Goal: Task Accomplishment & Management: Complete application form

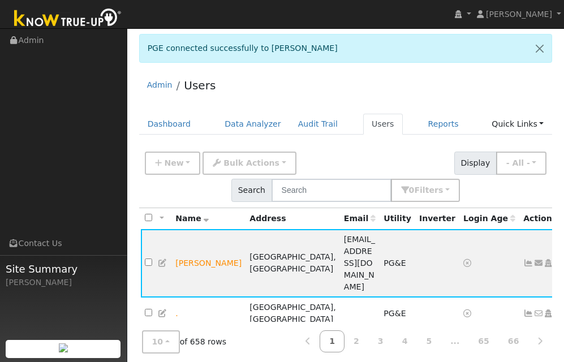
click at [80, 83] on ul "Navigation Admin Links Contact Us Site Summary [PERSON_NAME]" at bounding box center [63, 210] width 127 height 362
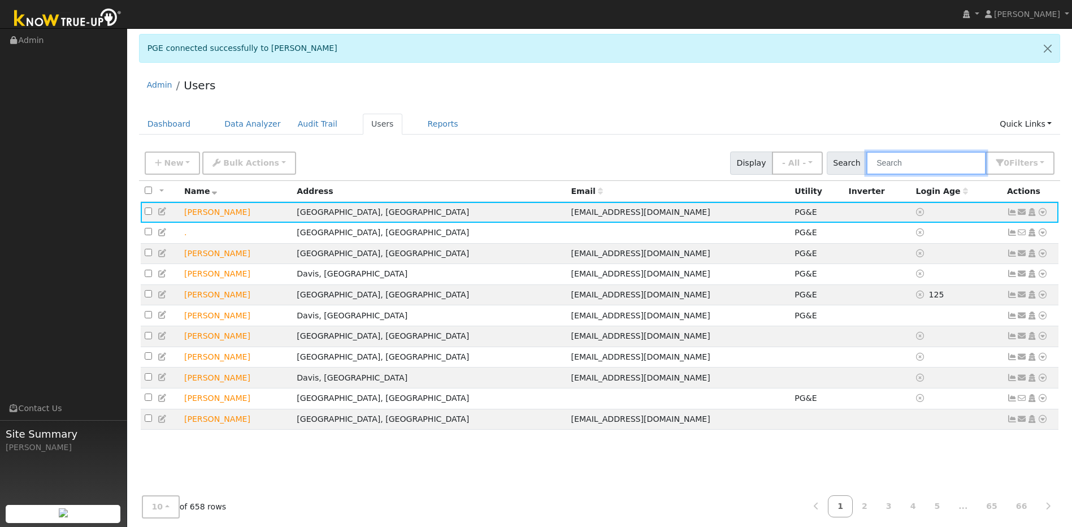
click at [563, 167] on input "text" at bounding box center [927, 162] width 120 height 23
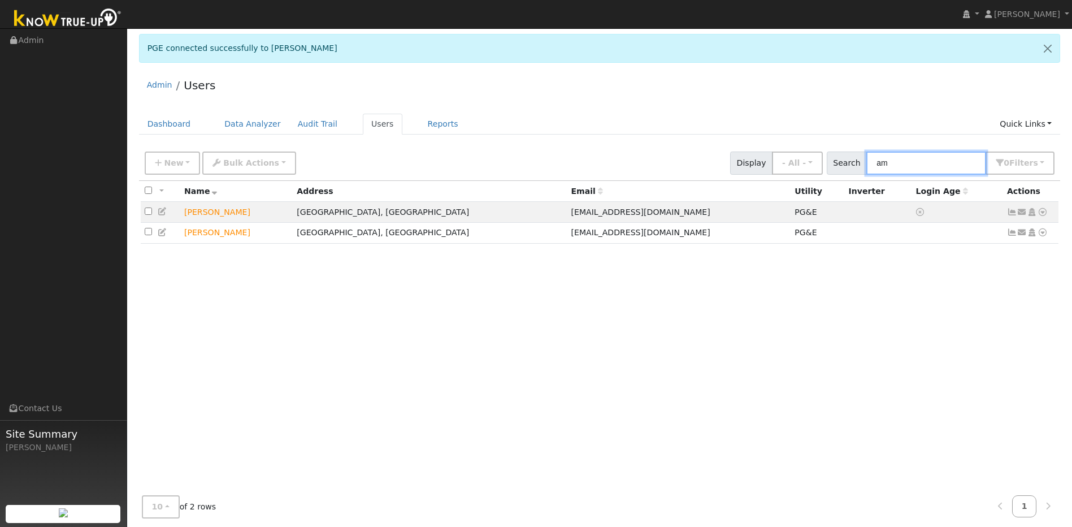
type input "a"
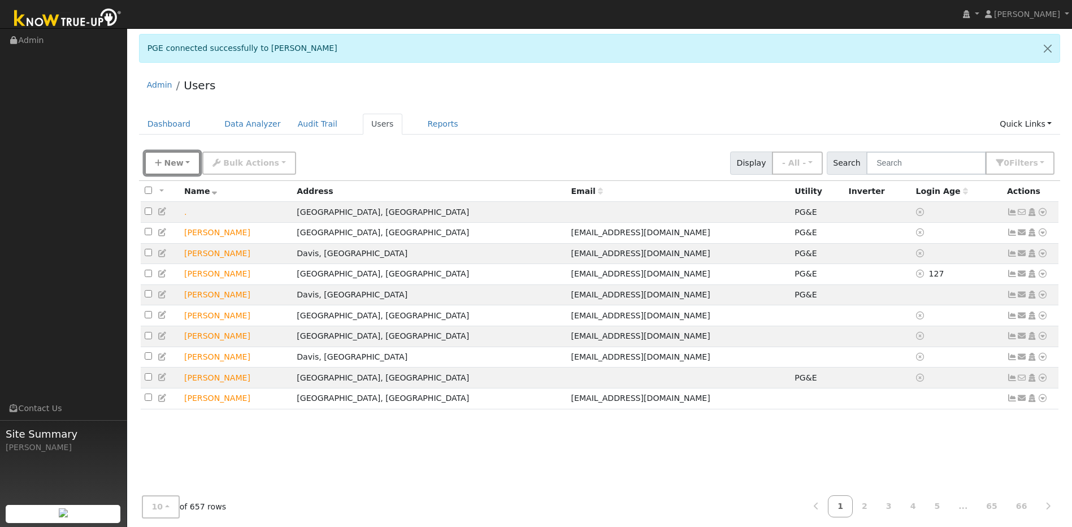
click at [174, 164] on span "New" at bounding box center [173, 162] width 19 height 9
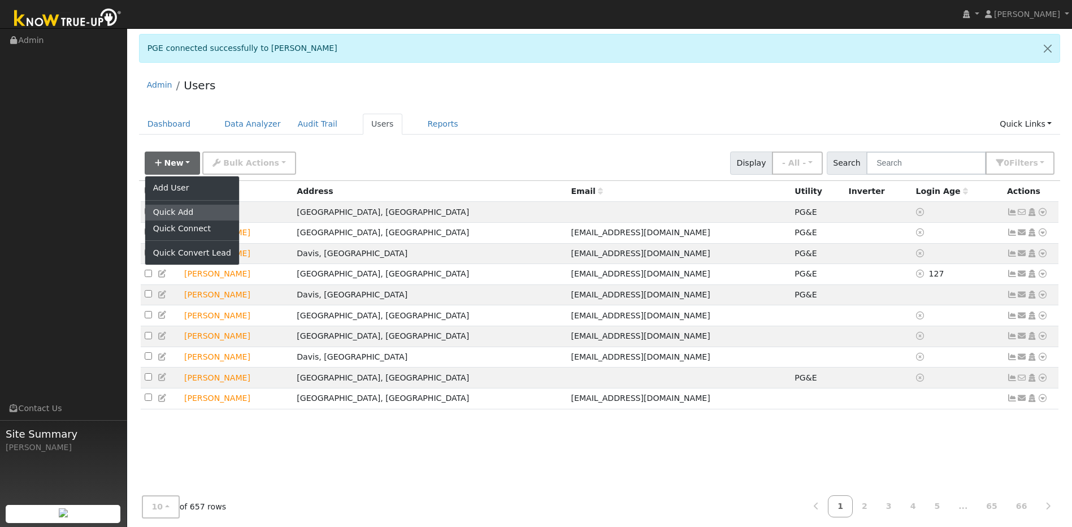
click at [159, 209] on link "Quick Add" at bounding box center [192, 213] width 94 height 16
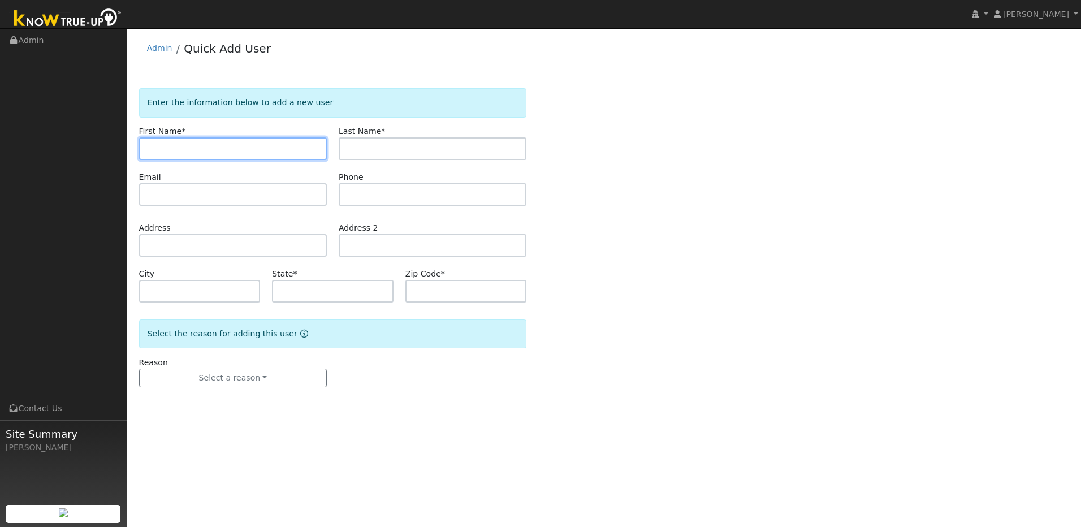
paste input "AMAR"
type input "AMAR"
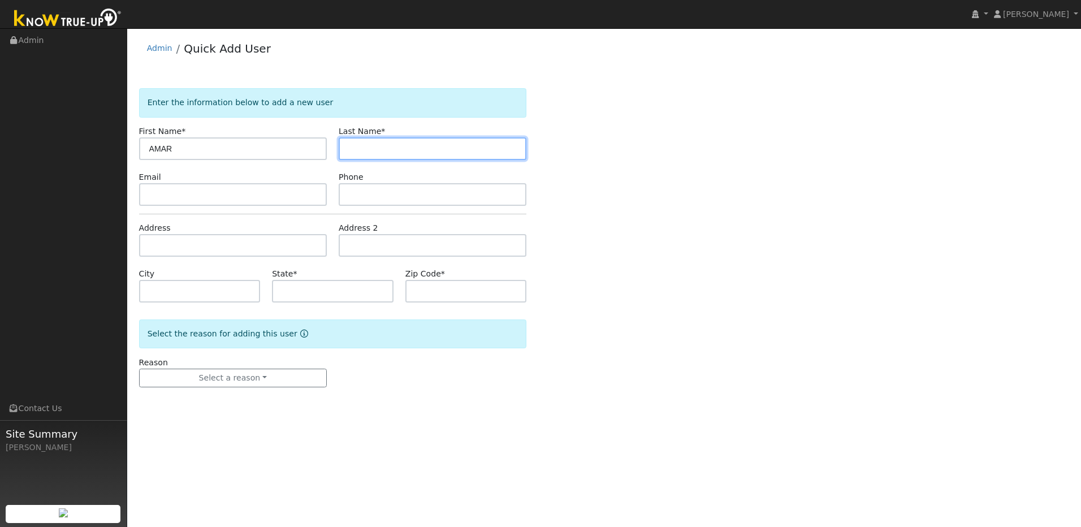
paste input "PAWAR"
type input "PAWAR"
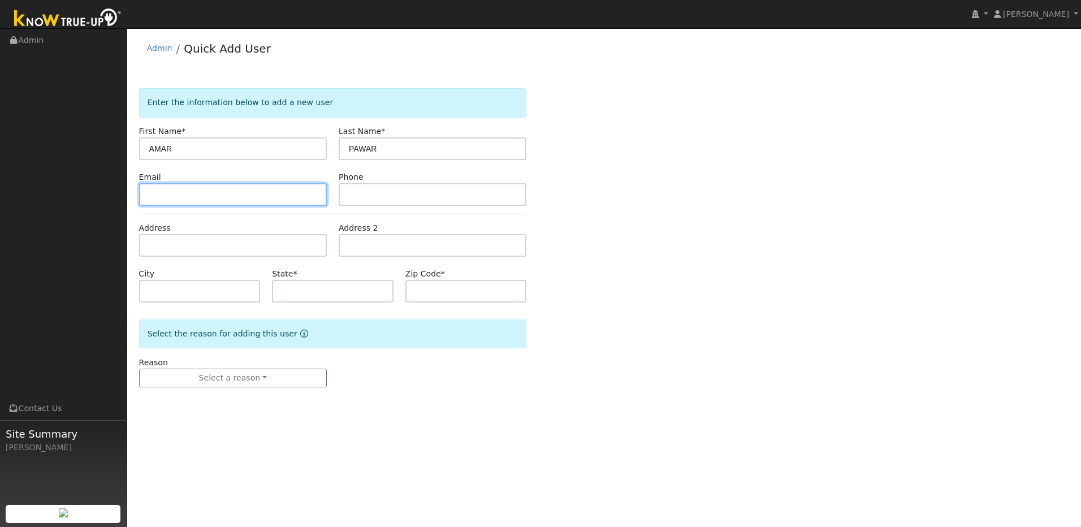
click at [190, 198] on input "text" at bounding box center [233, 194] width 188 height 23
paste input "[EMAIL_ADDRESS][DOMAIN_NAME]"
type input "[EMAIL_ADDRESS][DOMAIN_NAME]"
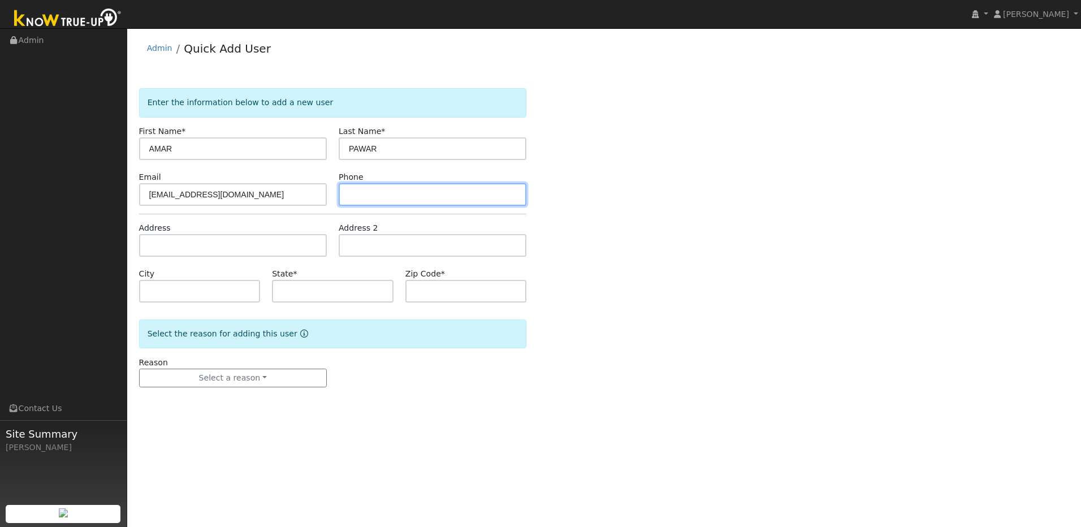
click at [397, 193] on input "text" at bounding box center [433, 194] width 188 height 23
paste input "[PHONE_NUMBER]"
type input "[PHONE_NUMBER]"
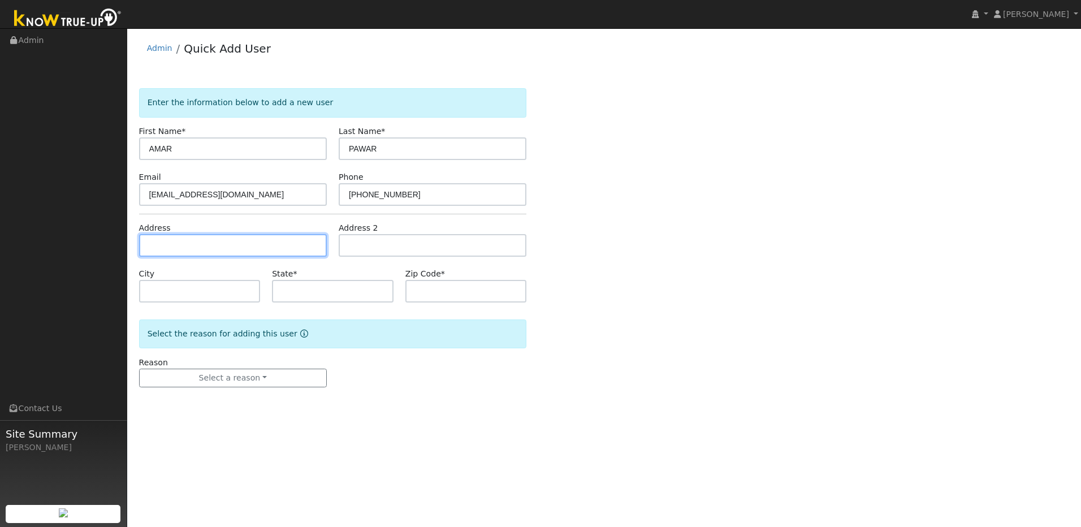
click at [259, 242] on input "text" at bounding box center [233, 245] width 188 height 23
paste input "[STREET_ADDRESS]"
type input "[STREET_ADDRESS]"
type input "Folsom"
type input "CA"
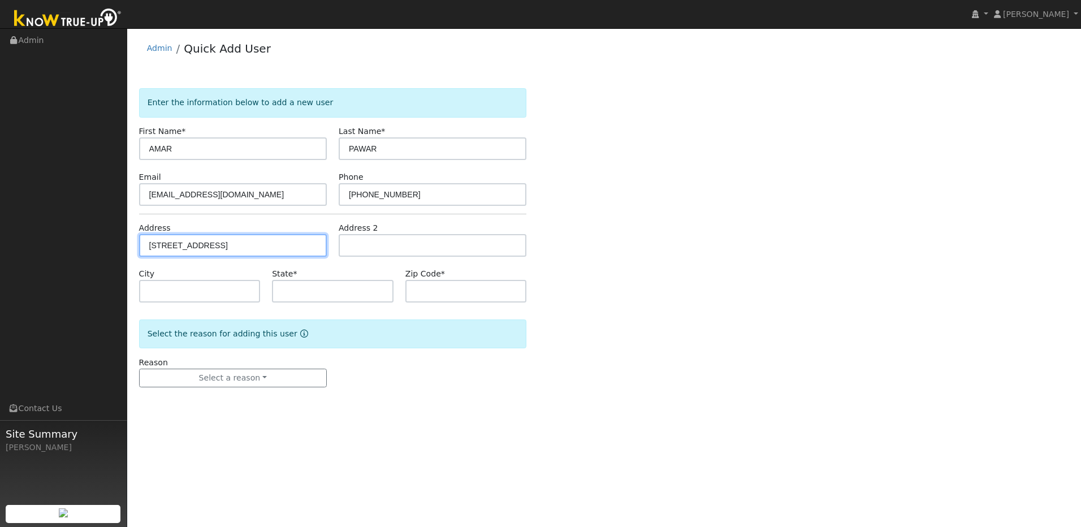
type input "95630"
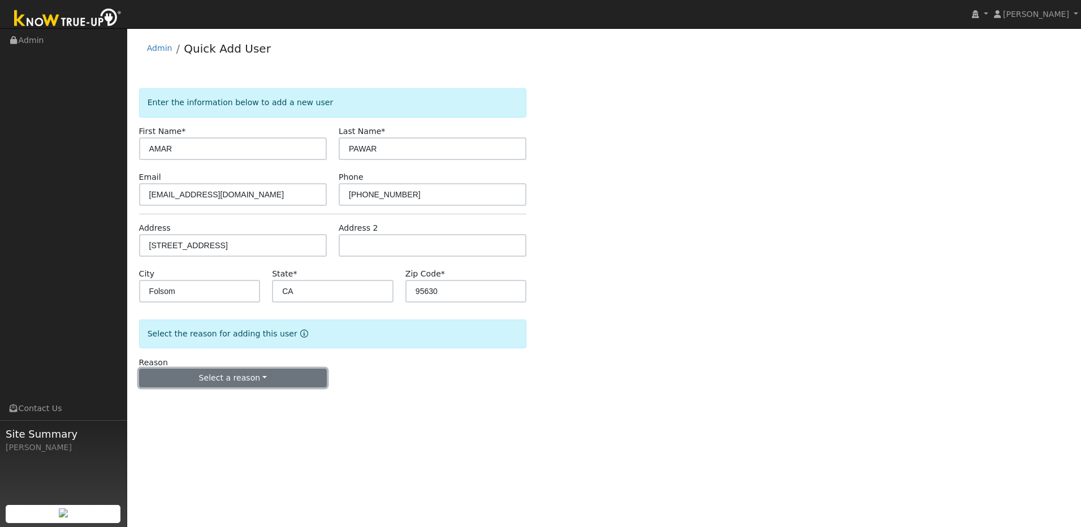
click at [302, 380] on button "Select a reason" at bounding box center [233, 378] width 188 height 19
click at [196, 399] on link "New lead" at bounding box center [202, 401] width 125 height 16
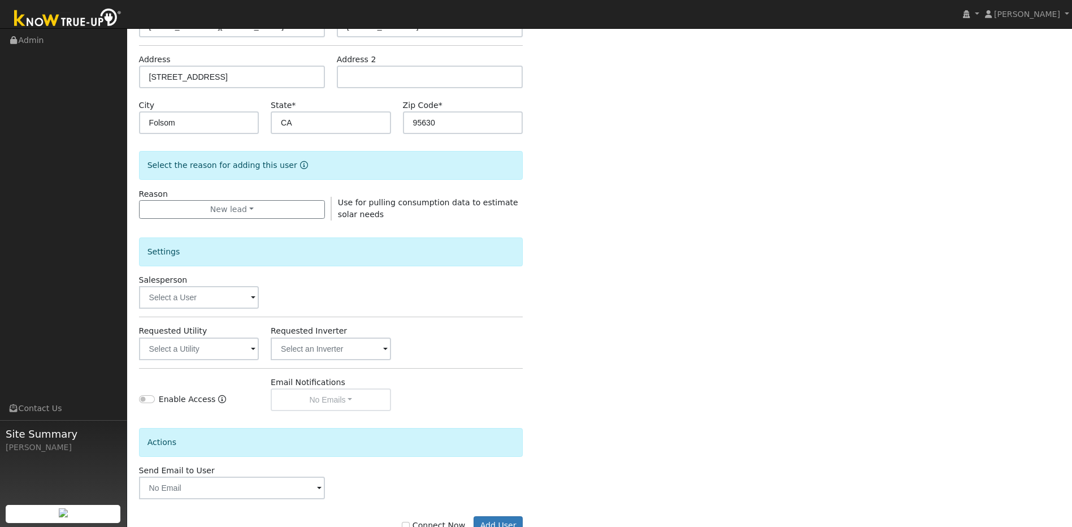
scroll to position [170, 0]
click at [516, 523] on button "Add User" at bounding box center [498, 524] width 49 height 19
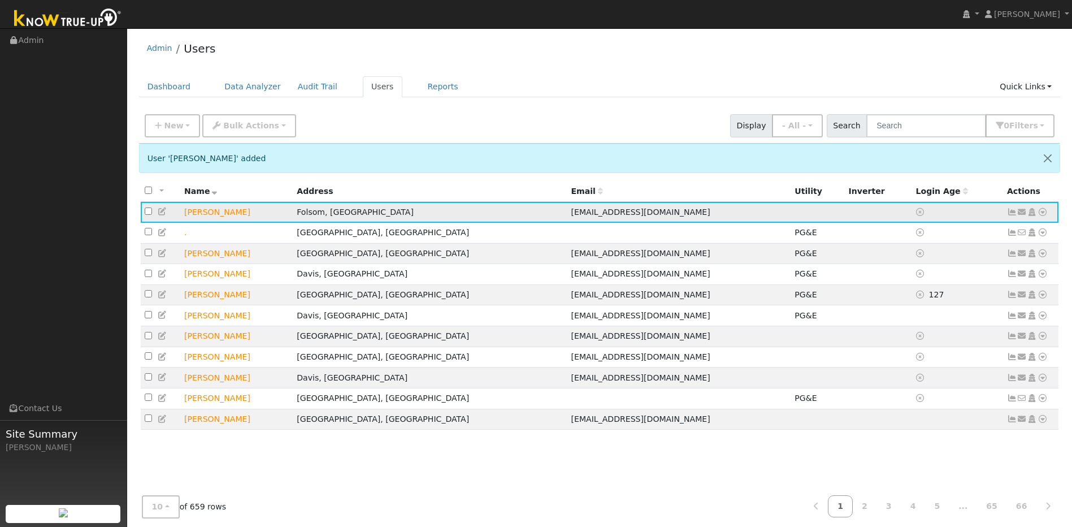
click at [161, 213] on icon at bounding box center [163, 211] width 10 height 8
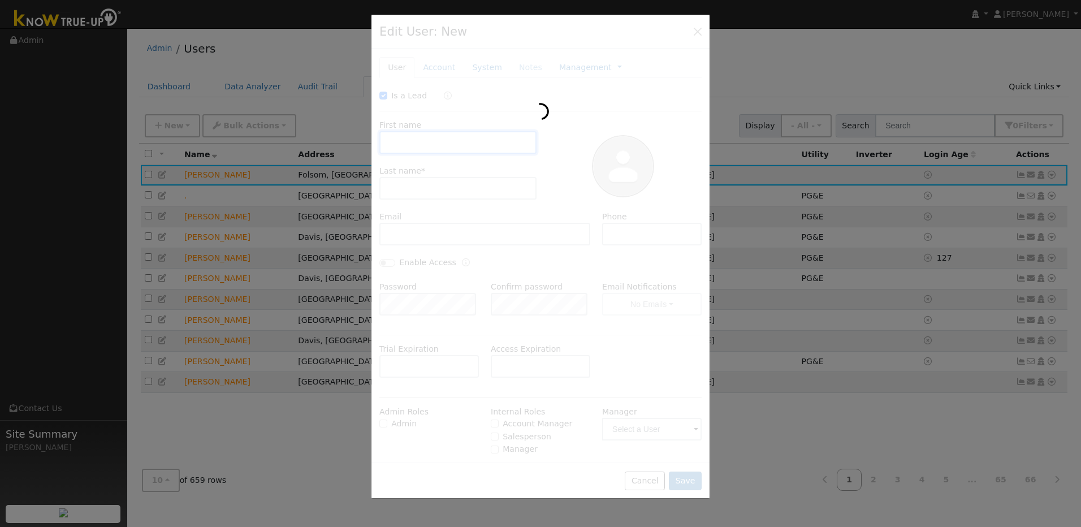
checkbox input "true"
type input "AMAR"
type input "PAWAR"
type input "[EMAIL_ADDRESS][DOMAIN_NAME]"
type input "[PHONE_NUMBER]"
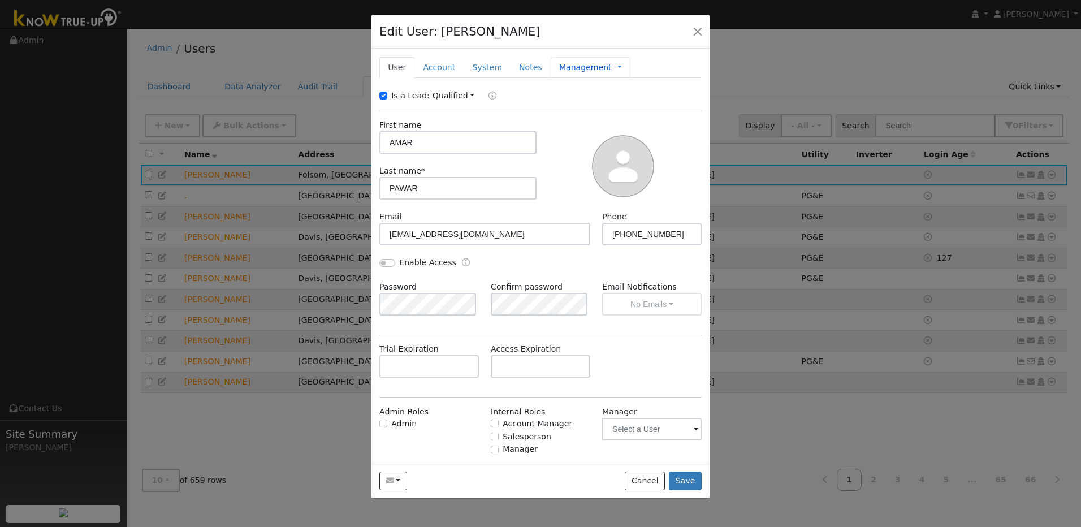
click at [559, 66] on link "Management" at bounding box center [585, 68] width 53 height 12
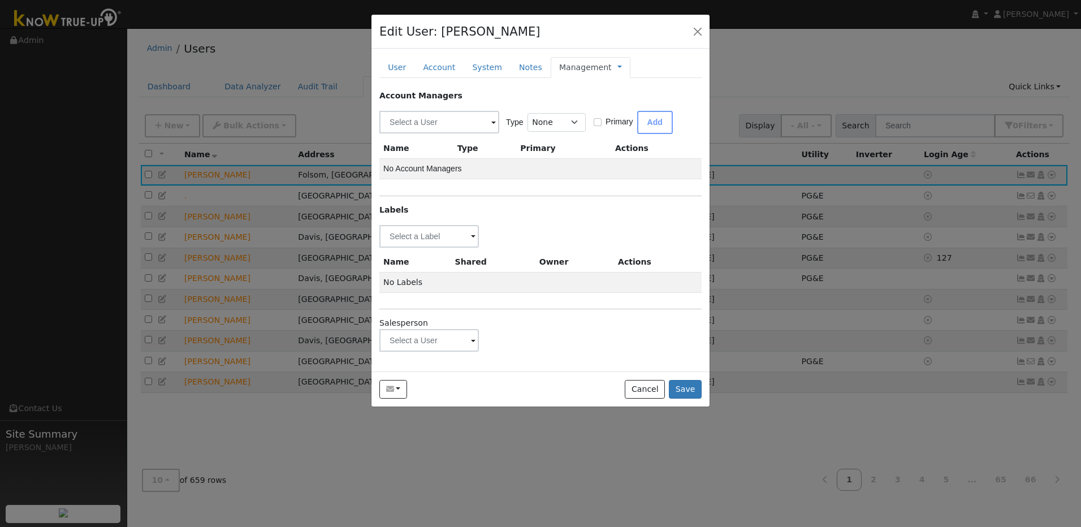
click at [473, 244] on span at bounding box center [473, 237] width 5 height 13
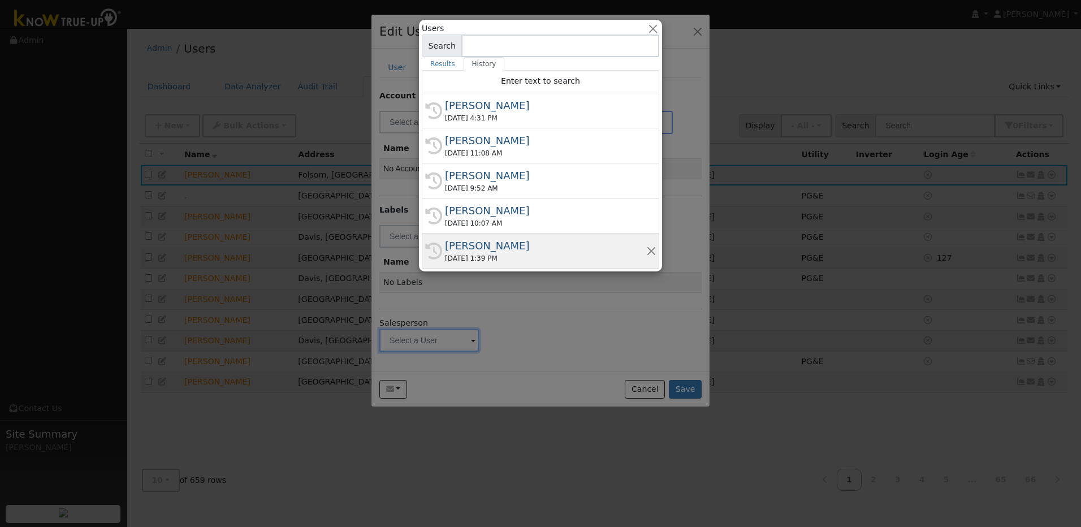
click at [478, 247] on div "[PERSON_NAME]" at bounding box center [545, 245] width 201 height 15
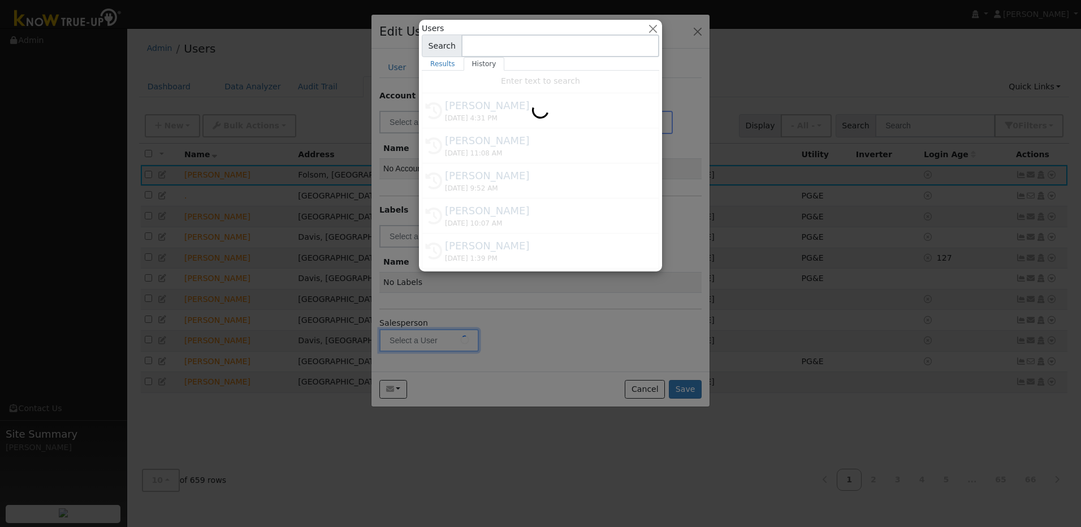
type input "[PERSON_NAME]"
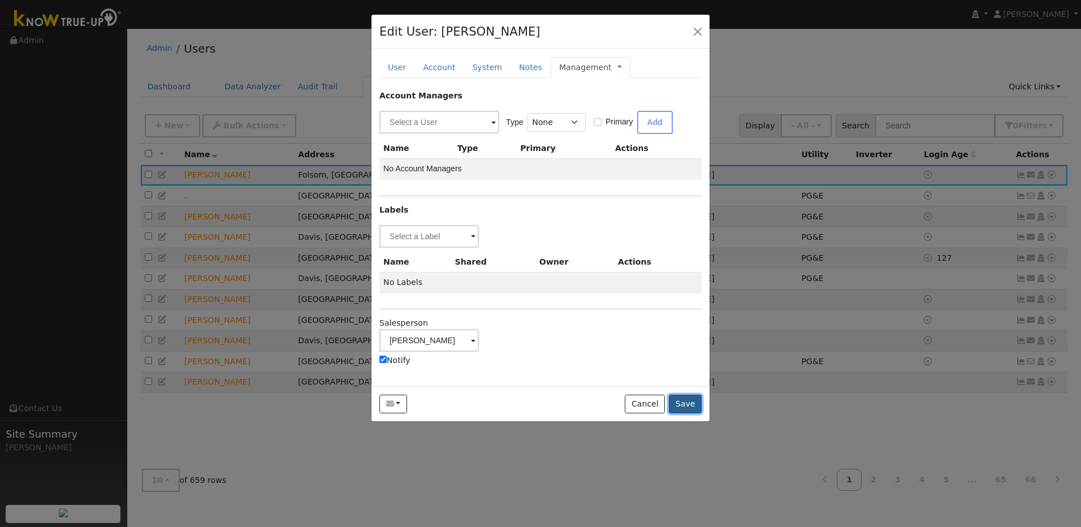
click at [698, 402] on button "Save" at bounding box center [685, 404] width 33 height 19
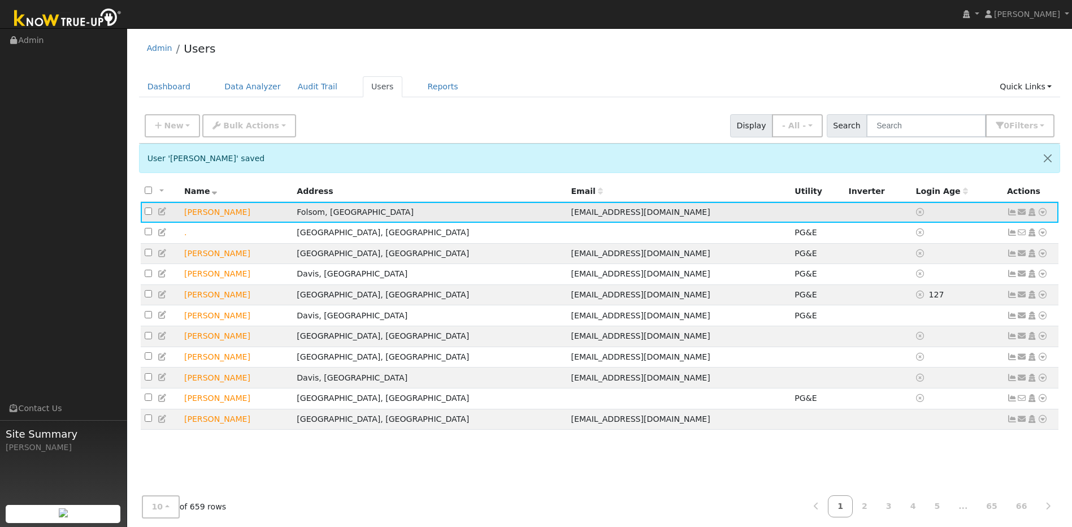
click at [1044, 214] on icon at bounding box center [1043, 212] width 10 height 8
click at [933, 280] on link "Import From CSV" at bounding box center [923, 273] width 83 height 16
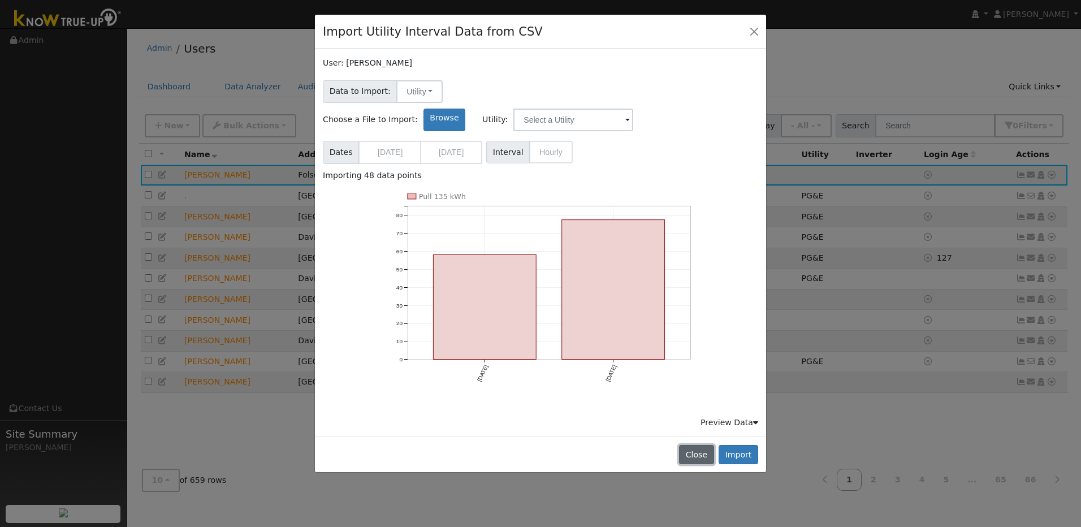
click at [711, 445] on button "Close" at bounding box center [696, 454] width 34 height 19
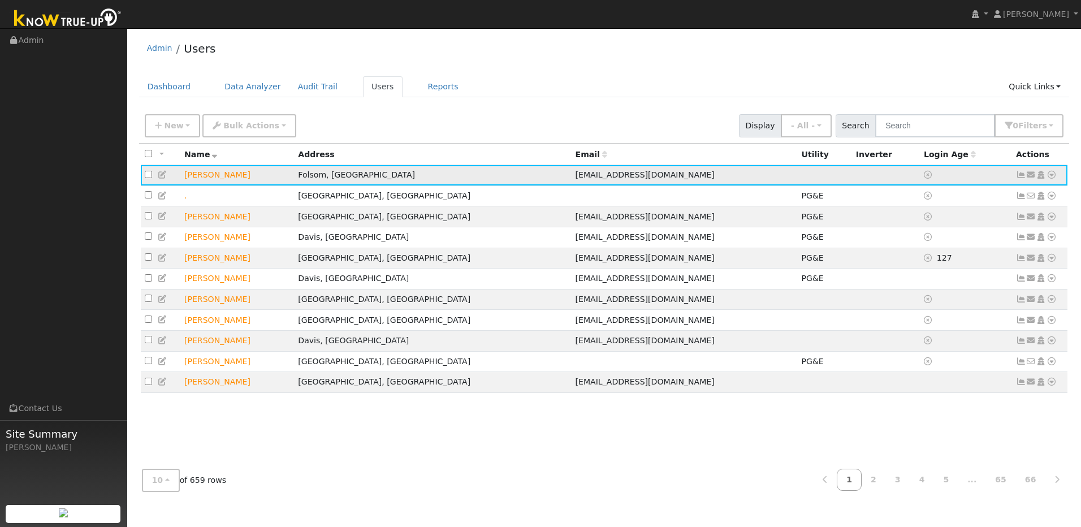
click at [1048, 177] on icon at bounding box center [1051, 175] width 10 height 8
click at [954, 237] on link "Import From CSV" at bounding box center [931, 236] width 83 height 16
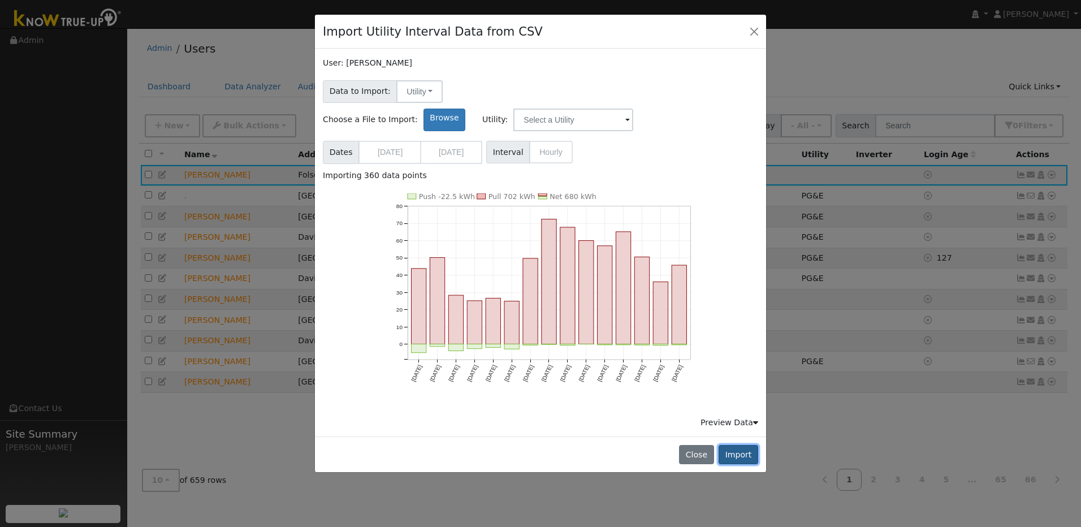
click at [737, 445] on button "Import" at bounding box center [738, 454] width 40 height 19
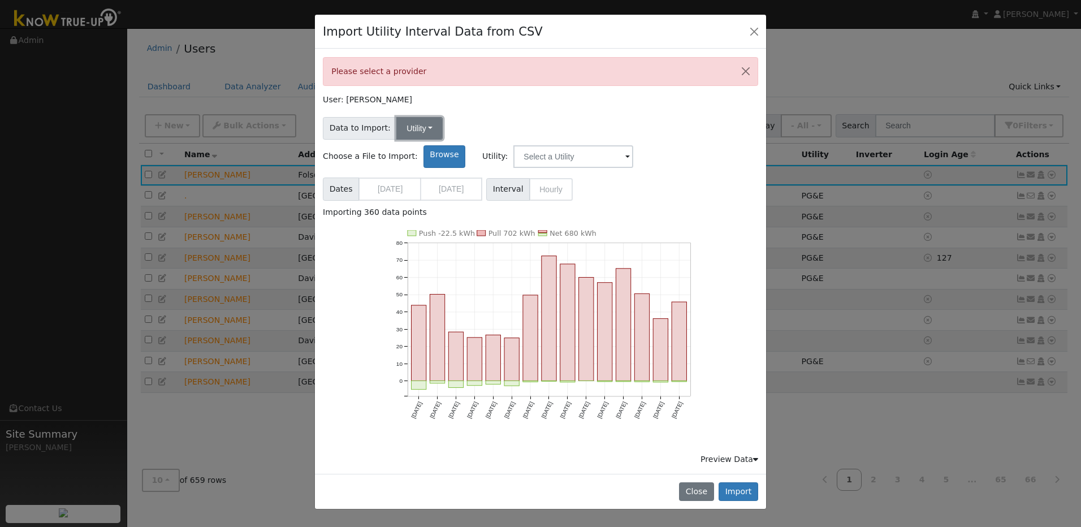
click at [414, 127] on button "Utility" at bounding box center [419, 128] width 46 height 23
click at [633, 145] on input "text" at bounding box center [573, 156] width 120 height 23
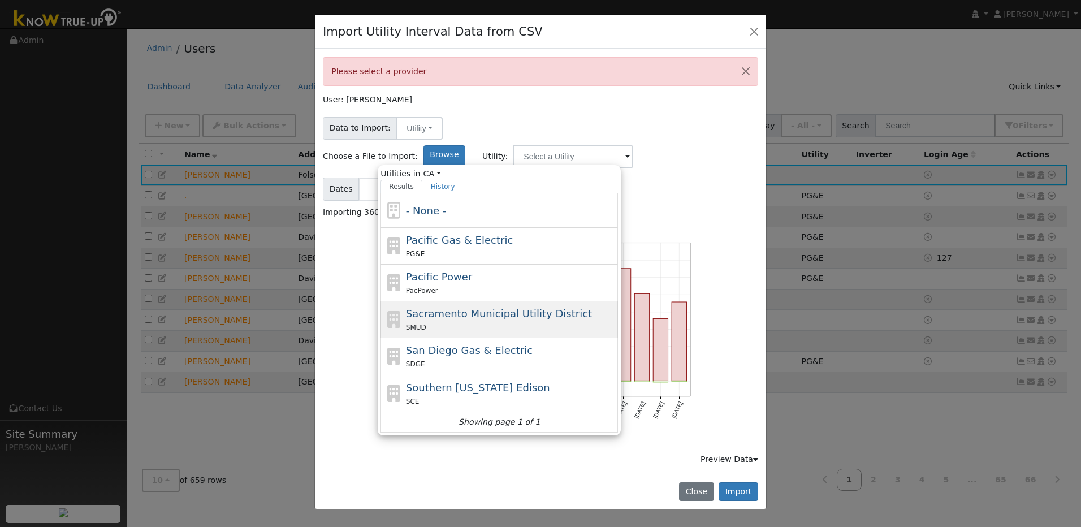
click at [592, 308] on span "Sacramento Municipal Utility District" at bounding box center [499, 314] width 186 height 12
type input "Sacramento Municipal Utility District"
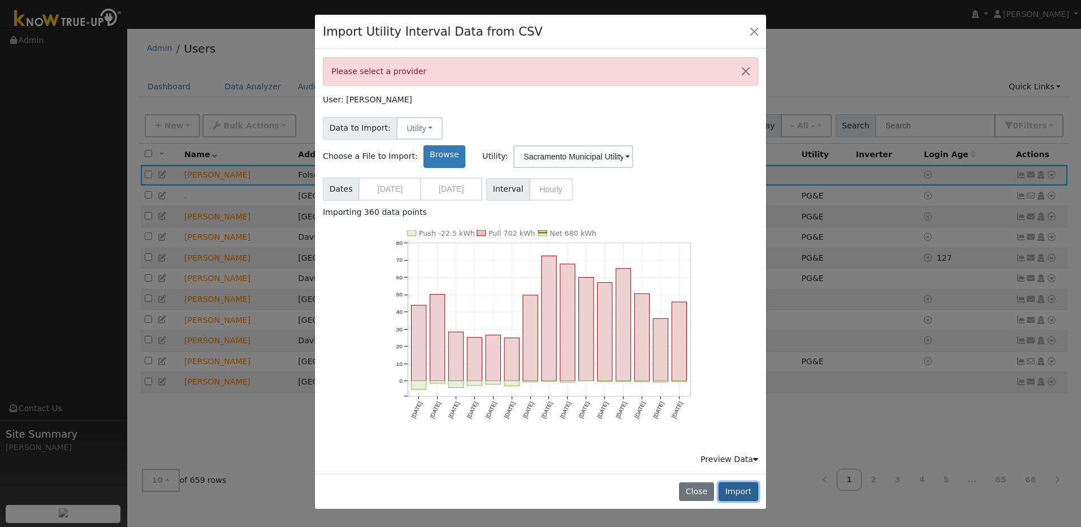
click at [737, 482] on button "Import" at bounding box center [738, 491] width 40 height 19
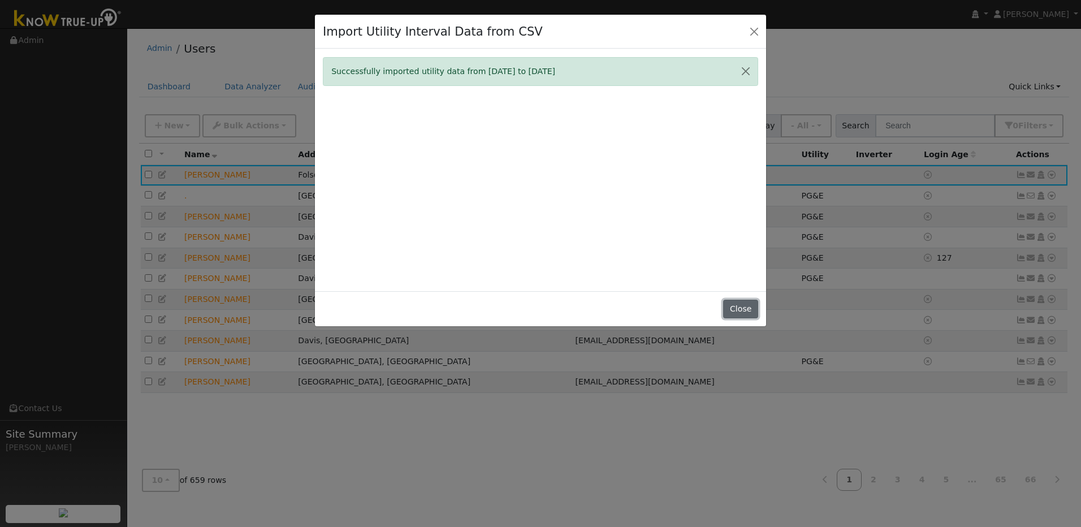
click at [752, 309] on button "Close" at bounding box center [740, 309] width 34 height 19
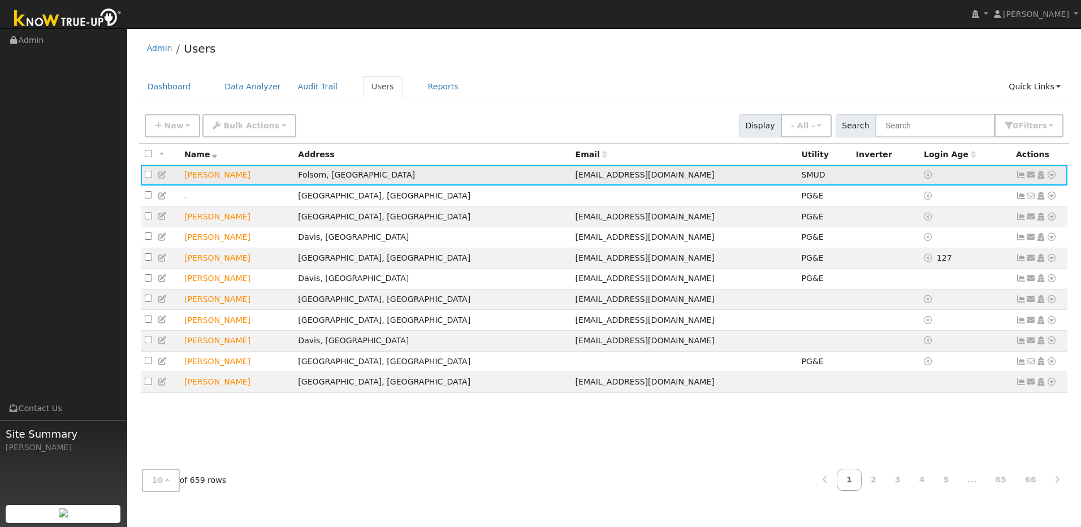
click at [1053, 177] on icon at bounding box center [1051, 175] width 10 height 8
click at [956, 237] on link "Import From CSV" at bounding box center [931, 236] width 83 height 16
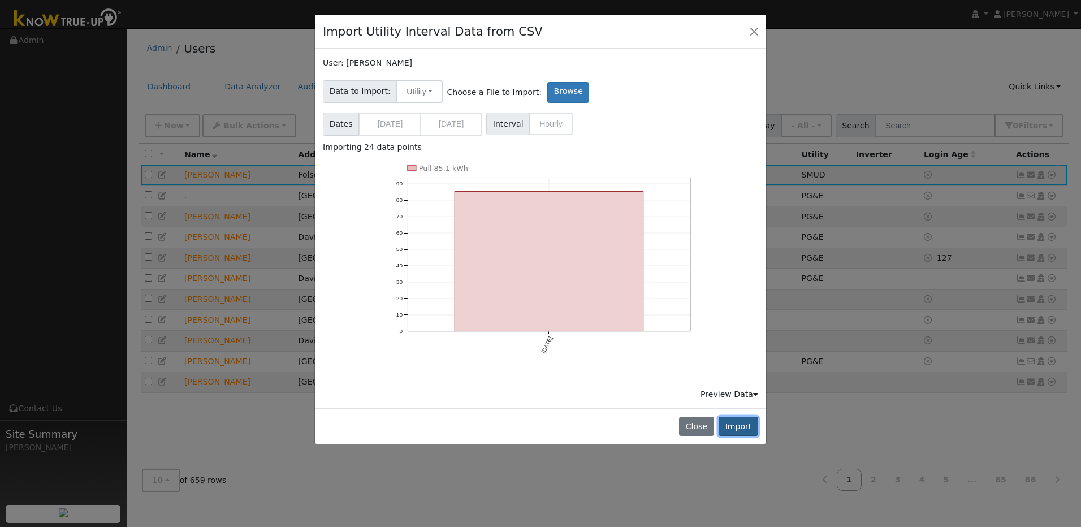
click at [739, 425] on button "Import" at bounding box center [738, 426] width 40 height 19
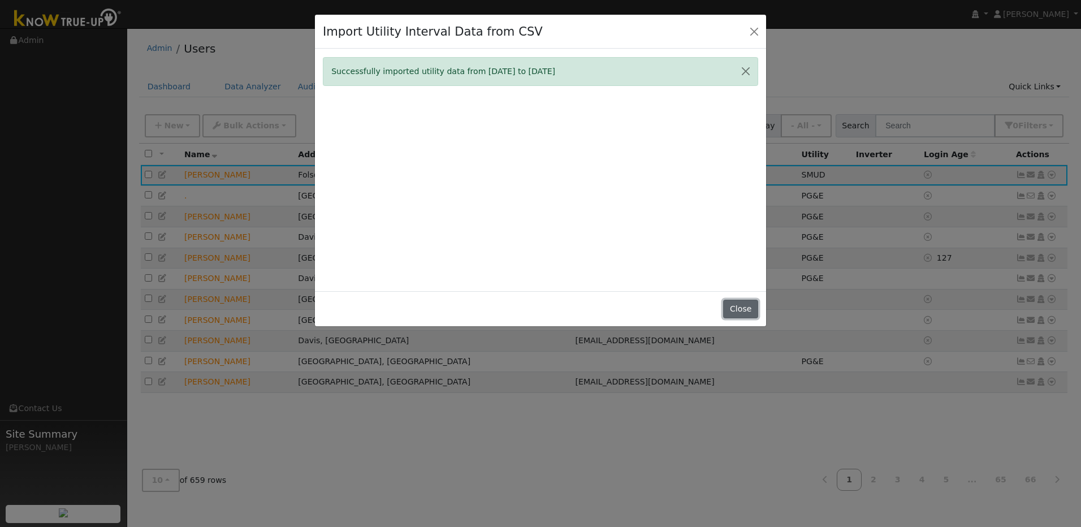
click at [746, 314] on button "Close" at bounding box center [740, 309] width 34 height 19
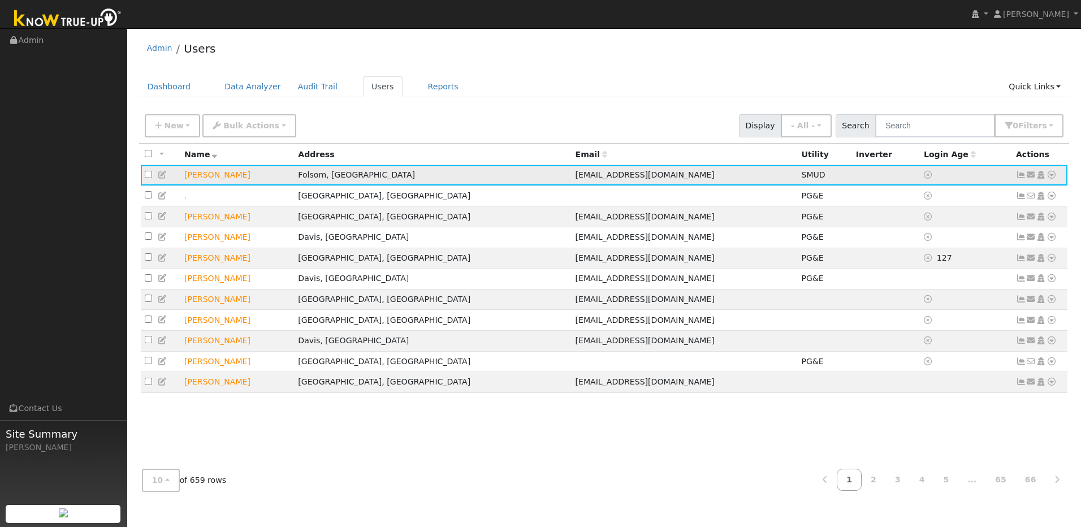
click at [1053, 175] on icon at bounding box center [1051, 175] width 10 height 8
click at [960, 240] on link "Import From CSV" at bounding box center [931, 236] width 83 height 16
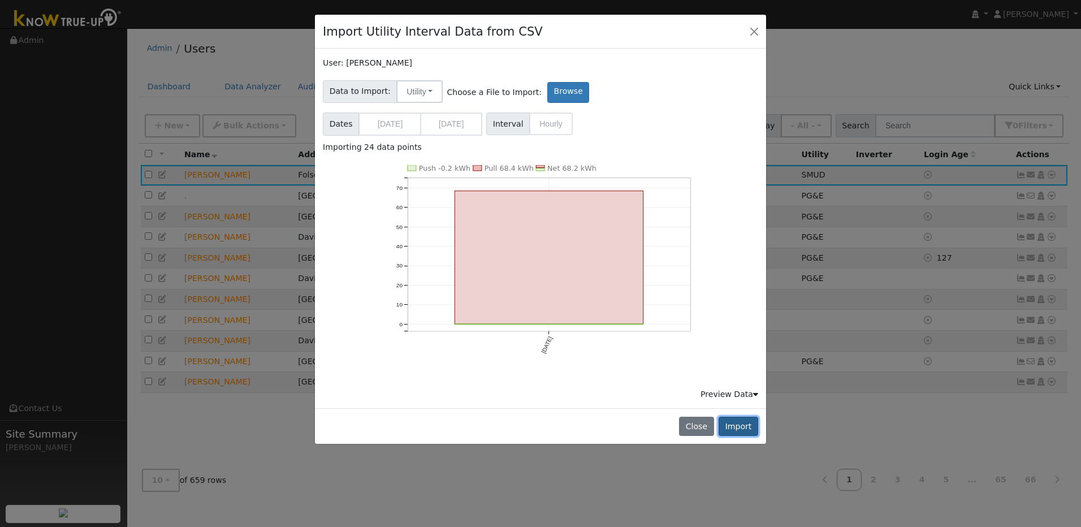
click at [737, 426] on button "Import" at bounding box center [738, 426] width 40 height 19
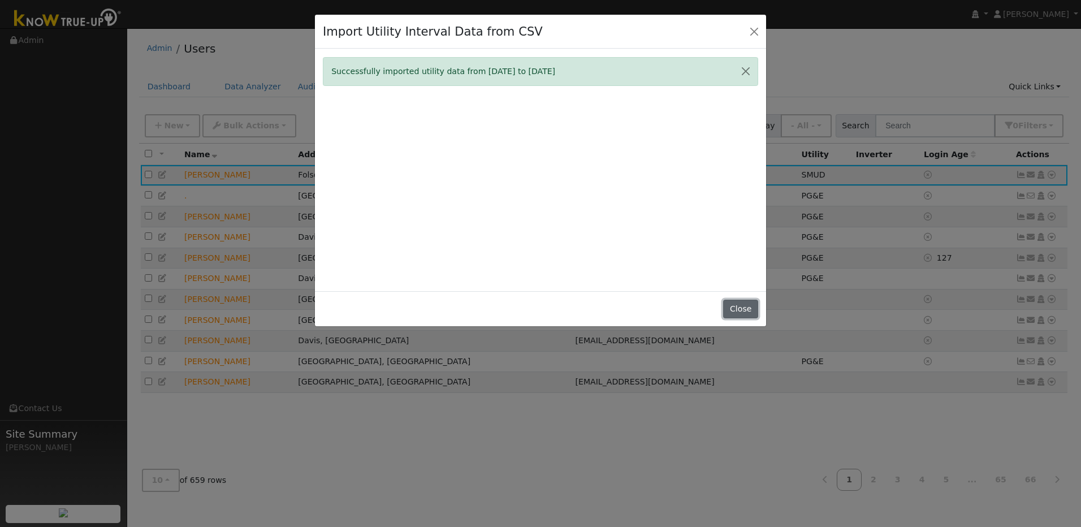
click at [744, 303] on button "Close" at bounding box center [740, 309] width 34 height 19
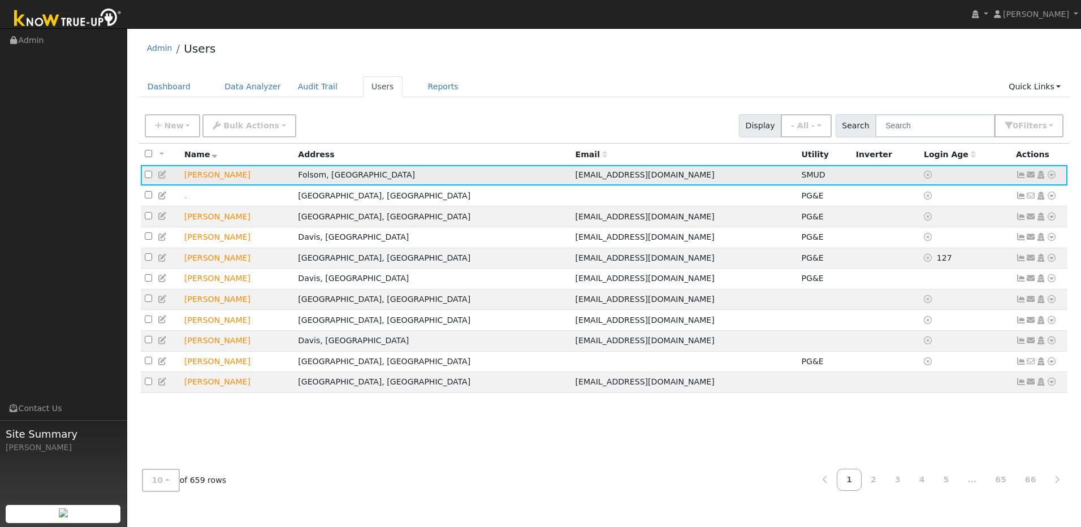
click at [1050, 177] on icon at bounding box center [1051, 175] width 10 height 8
click at [939, 235] on link "Import From CSV" at bounding box center [931, 236] width 83 height 16
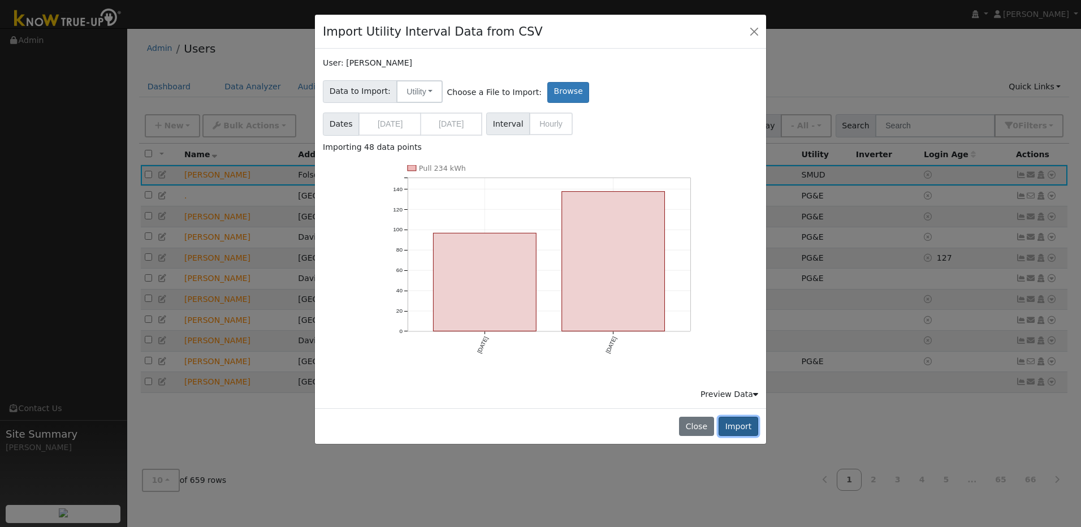
click at [743, 428] on button "Import" at bounding box center [738, 426] width 40 height 19
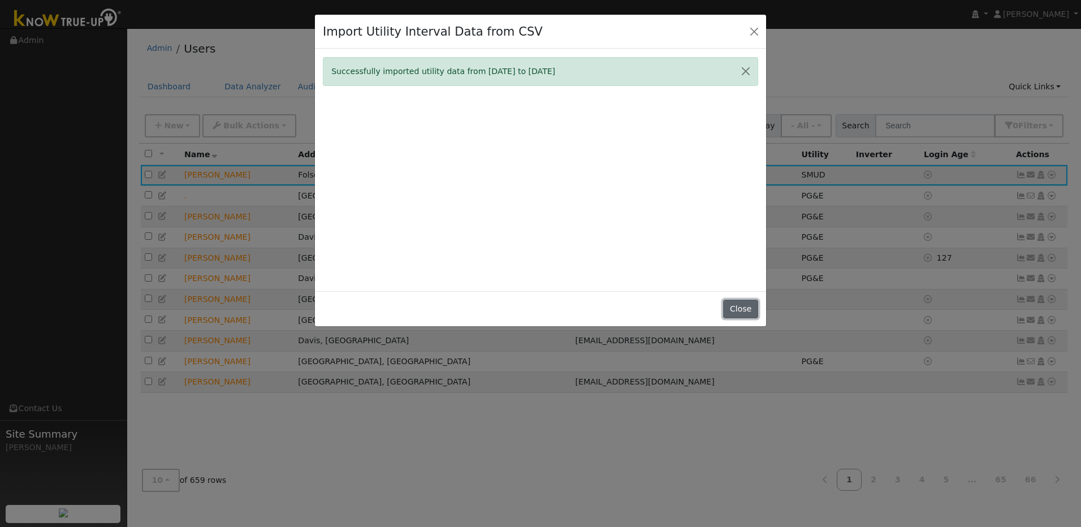
click at [735, 310] on button "Close" at bounding box center [740, 309] width 34 height 19
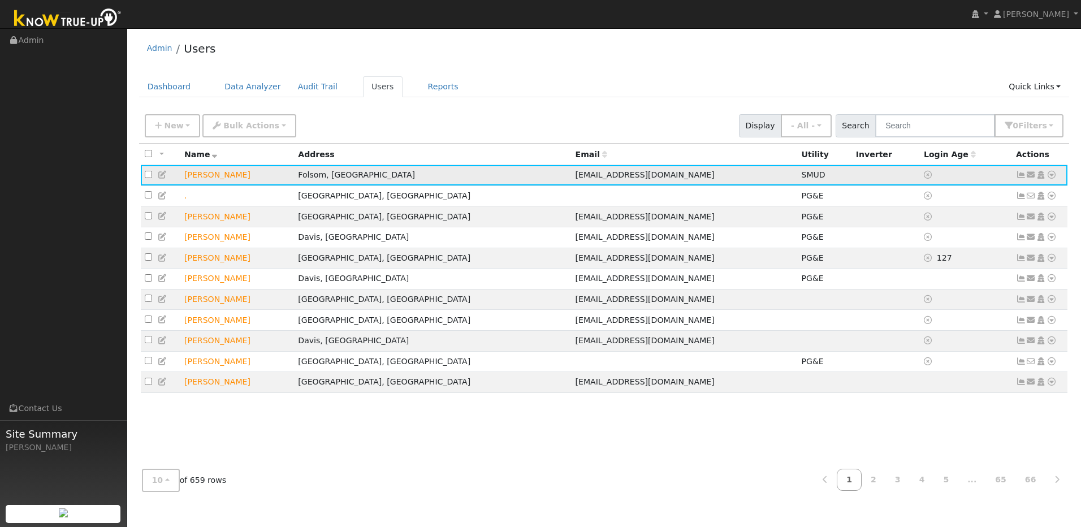
click at [1051, 176] on icon at bounding box center [1051, 175] width 10 height 8
click at [1030, 233] on link "Interval Data" at bounding box center [1018, 235] width 73 height 16
click at [1049, 179] on icon at bounding box center [1051, 175] width 10 height 8
click at [966, 237] on link "Import From CSV" at bounding box center [931, 236] width 83 height 16
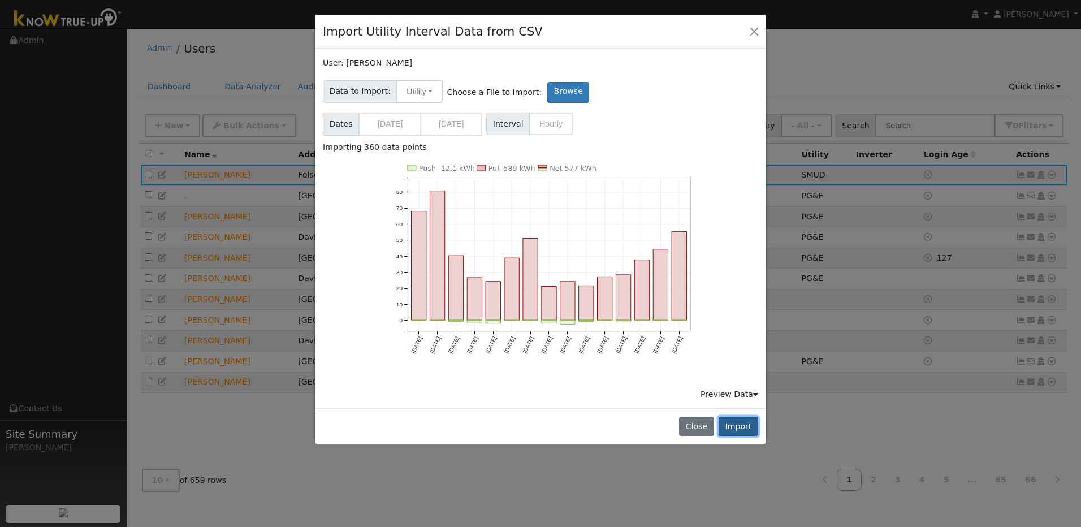
click at [725, 421] on button "Import" at bounding box center [738, 426] width 40 height 19
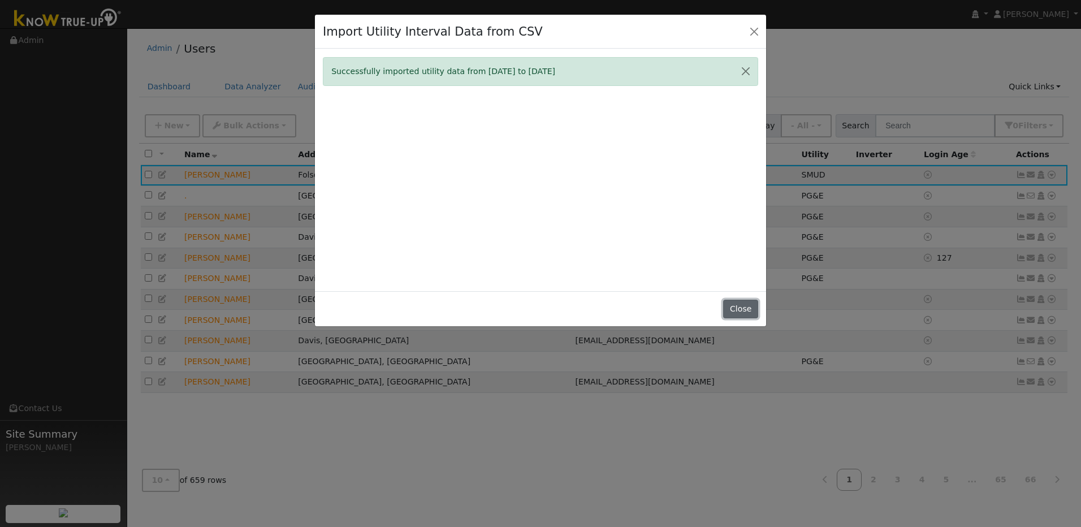
drag, startPoint x: 744, startPoint y: 309, endPoint x: 778, endPoint y: 295, distance: 36.2
click at [748, 309] on button "Close" at bounding box center [740, 309] width 34 height 19
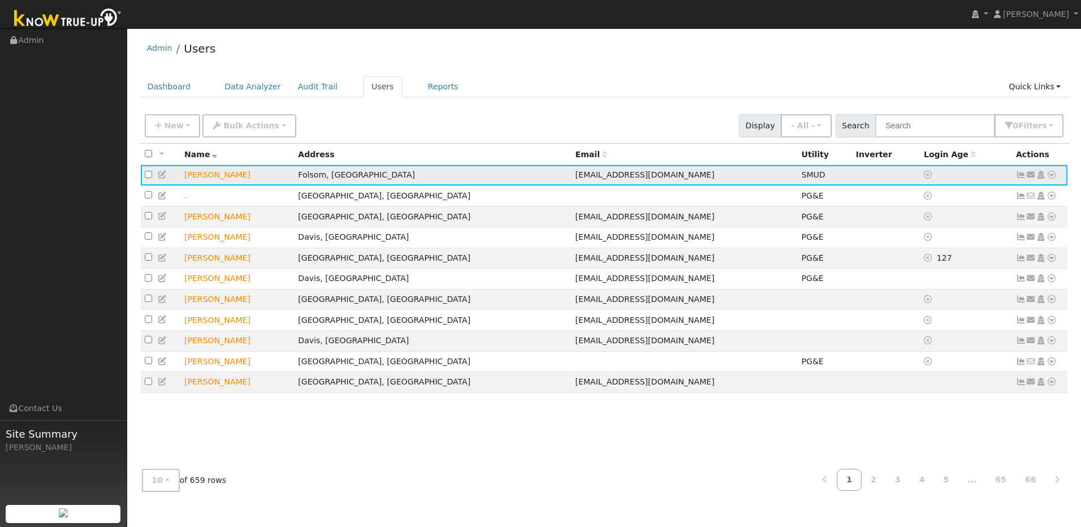
click at [1052, 173] on icon at bounding box center [1051, 175] width 10 height 8
click at [951, 241] on link "Import From CSV" at bounding box center [931, 236] width 83 height 16
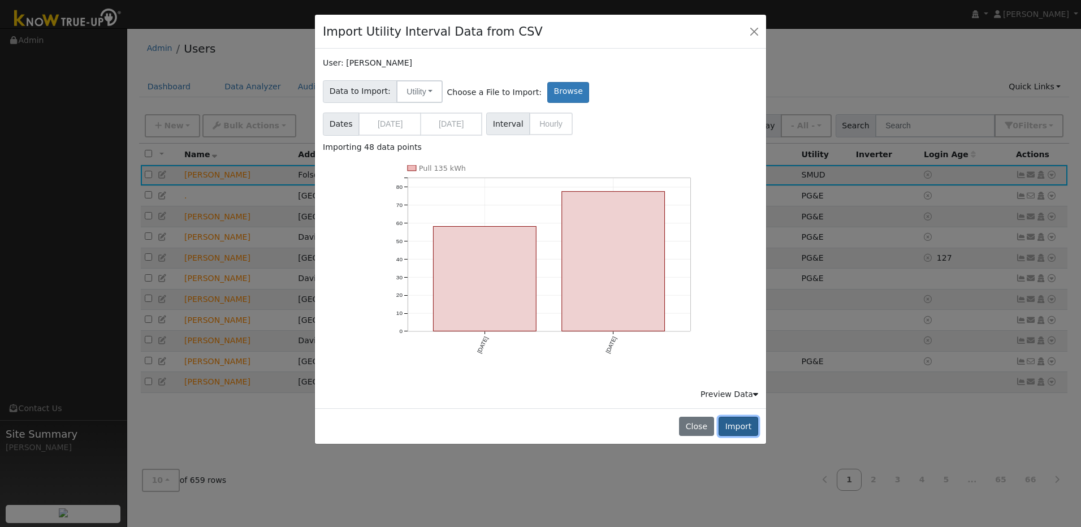
click at [749, 430] on button "Import" at bounding box center [738, 426] width 40 height 19
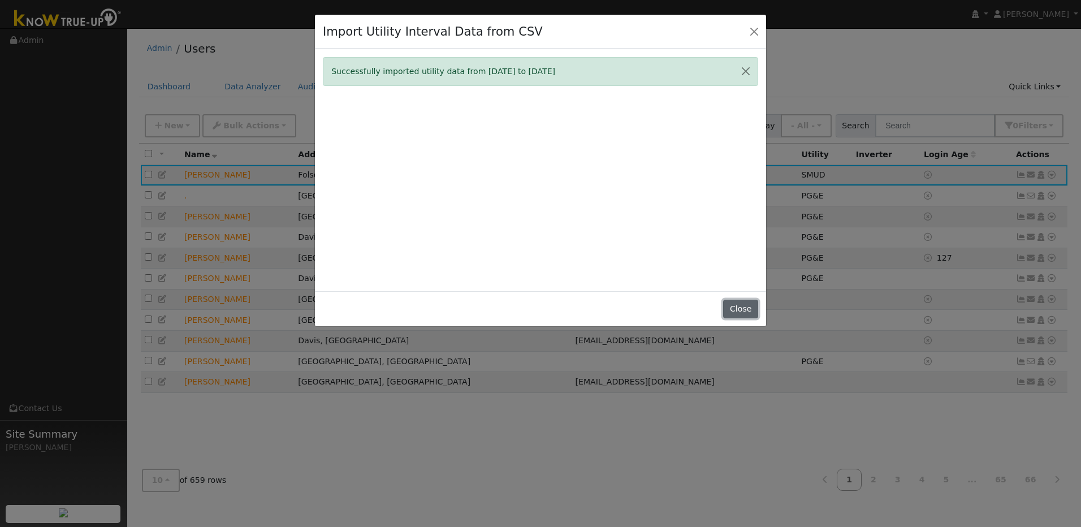
click at [755, 313] on button "Close" at bounding box center [740, 309] width 34 height 19
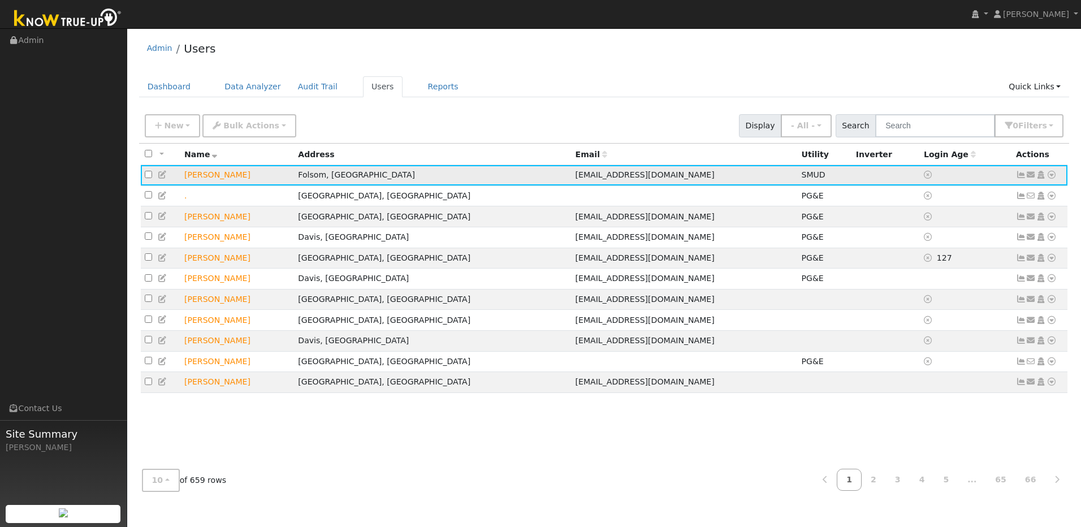
click at [1050, 175] on icon at bounding box center [1051, 175] width 10 height 8
click at [956, 240] on link "Import From CSV" at bounding box center [931, 236] width 83 height 16
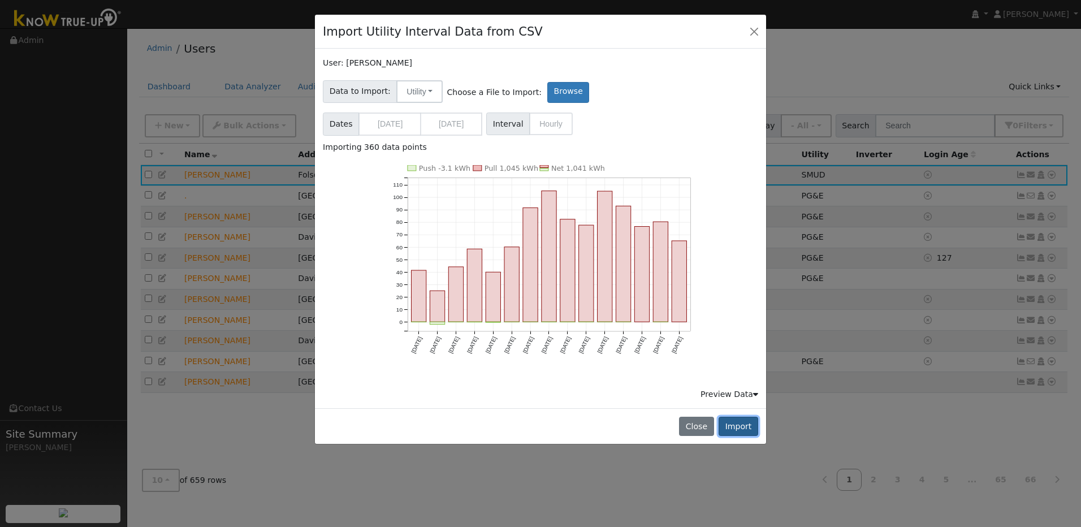
click at [737, 426] on button "Import" at bounding box center [738, 426] width 40 height 19
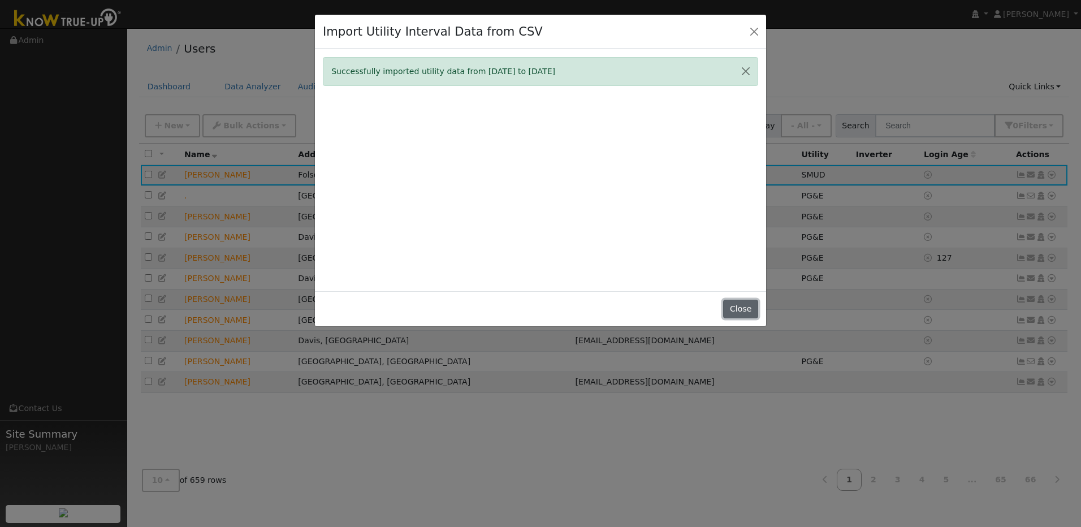
click at [746, 307] on button "Close" at bounding box center [740, 309] width 34 height 19
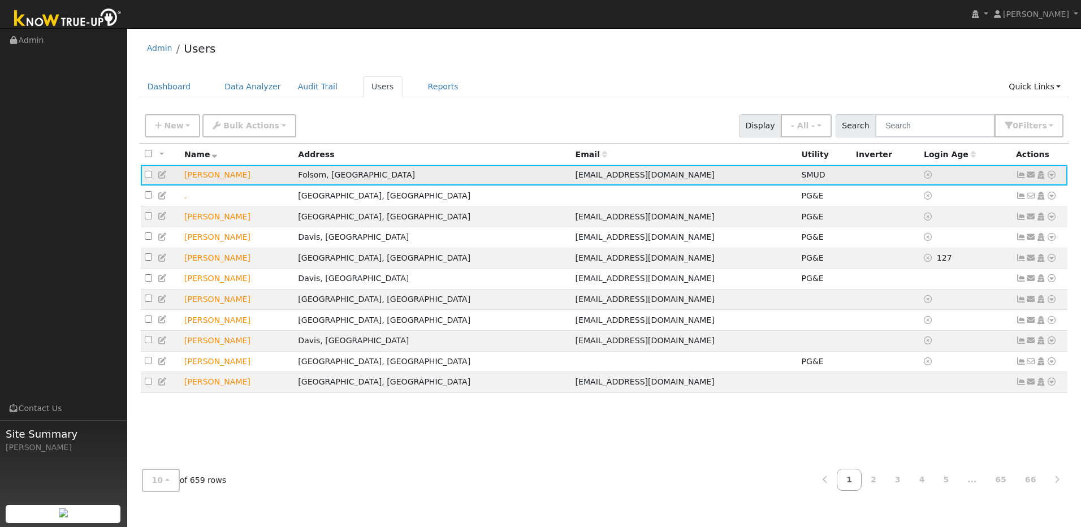
click at [1050, 177] on icon at bounding box center [1051, 175] width 10 height 8
click at [960, 241] on link "Import From CSV" at bounding box center [931, 236] width 83 height 16
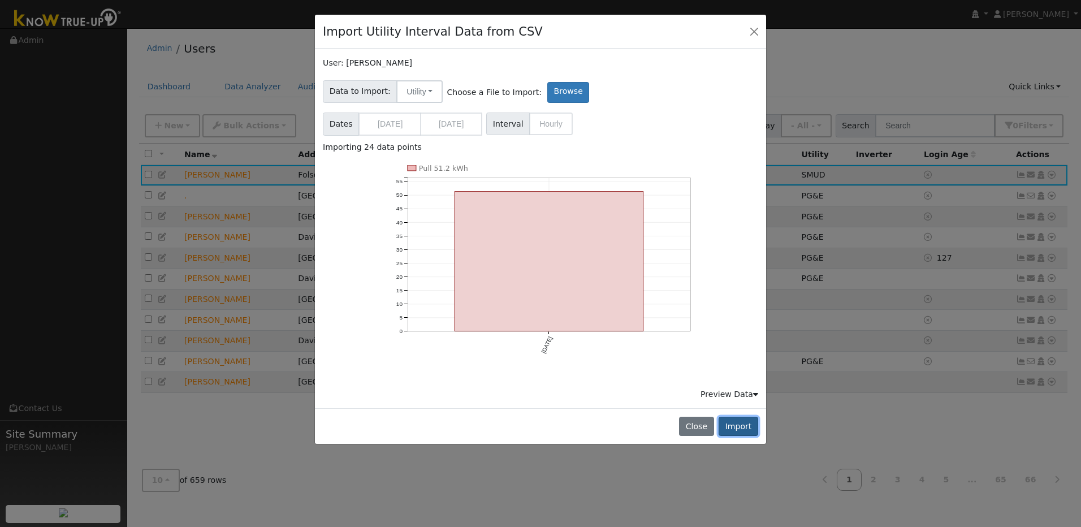
click at [743, 426] on button "Import" at bounding box center [738, 426] width 40 height 19
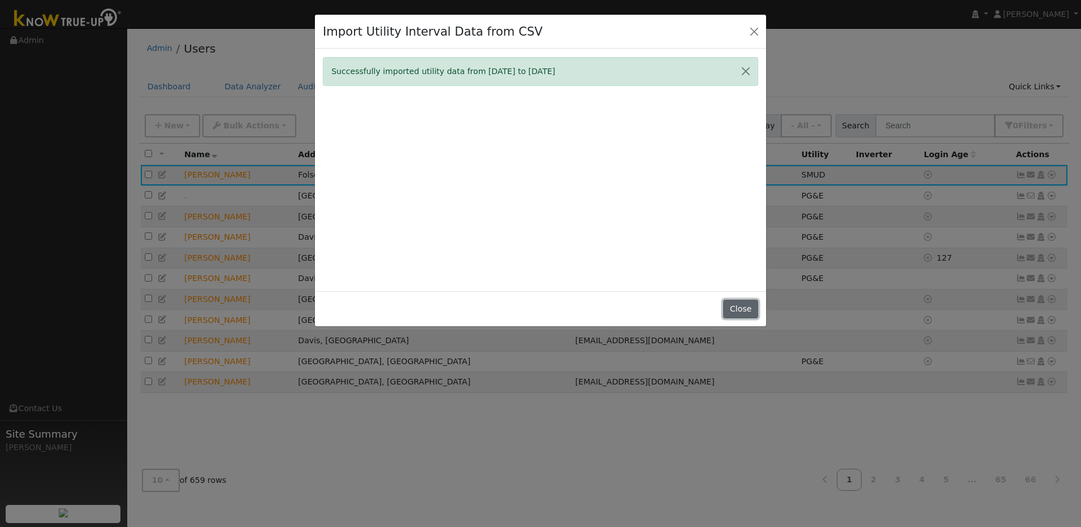
click at [739, 304] on button "Close" at bounding box center [740, 309] width 34 height 19
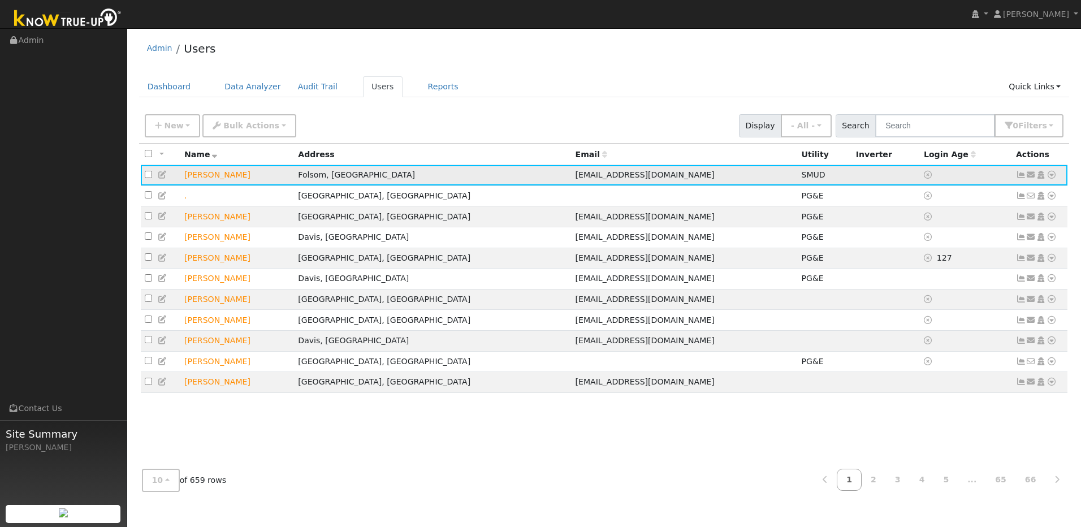
click at [1051, 172] on link at bounding box center [1051, 175] width 10 height 12
click at [960, 241] on link "Import From CSV" at bounding box center [931, 236] width 83 height 16
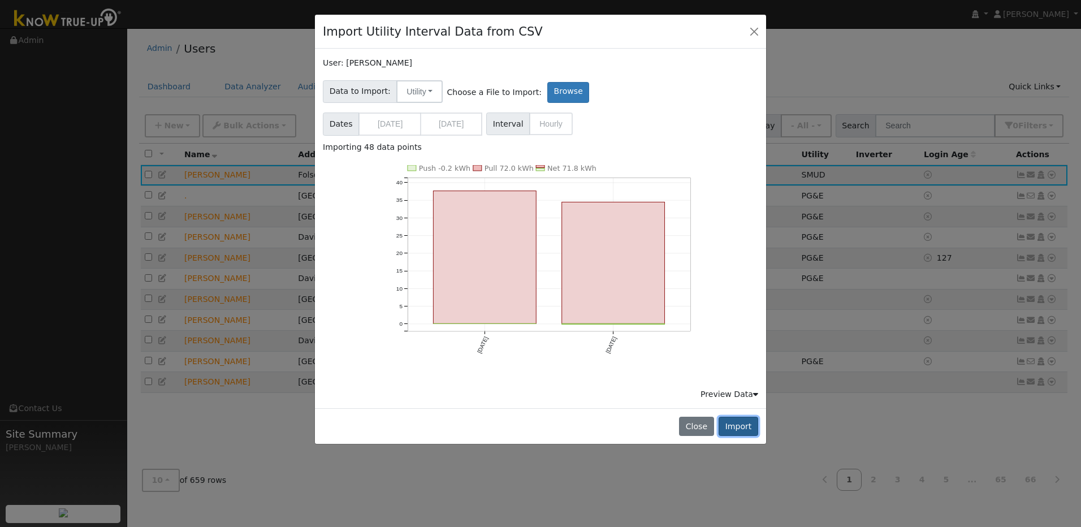
click at [745, 419] on button "Import" at bounding box center [738, 426] width 40 height 19
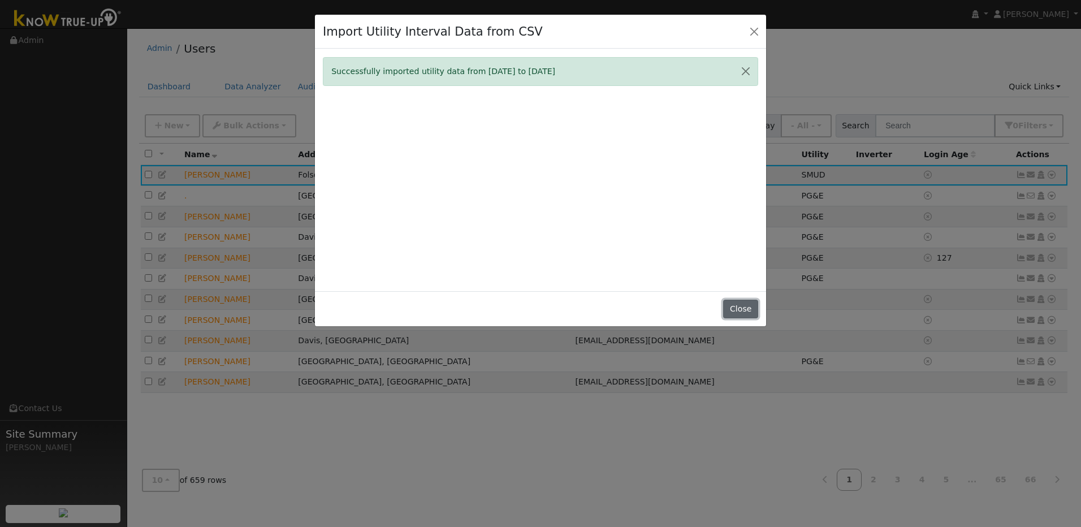
click at [748, 315] on button "Close" at bounding box center [740, 309] width 34 height 19
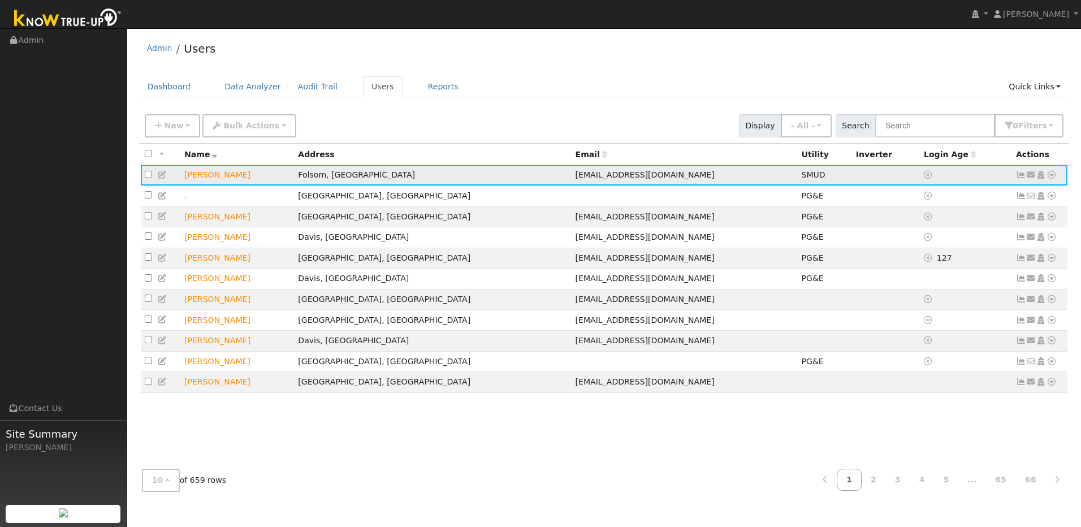
click at [1051, 178] on icon at bounding box center [1051, 175] width 10 height 8
click at [951, 240] on link "Import From CSV" at bounding box center [931, 236] width 83 height 16
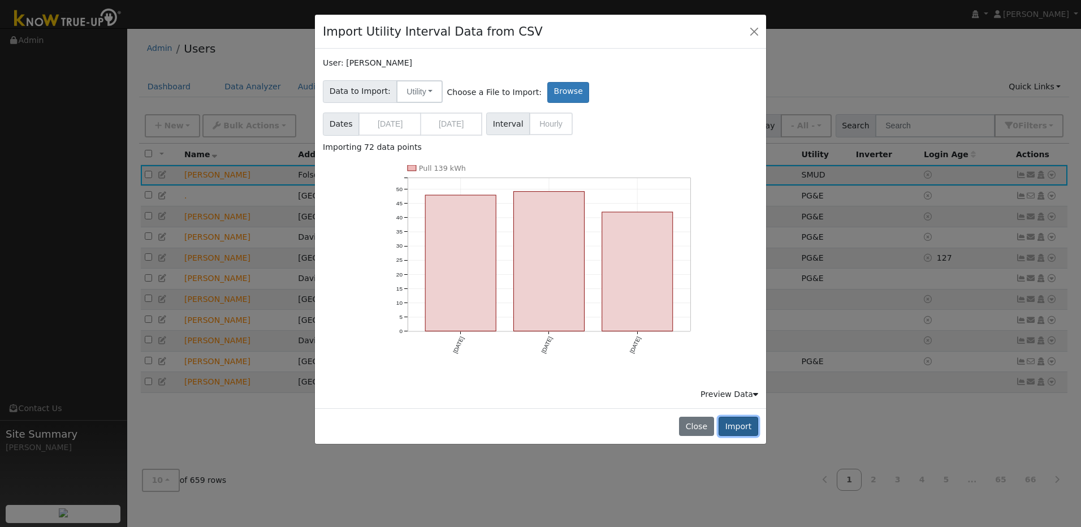
click at [755, 426] on button "Import" at bounding box center [738, 426] width 40 height 19
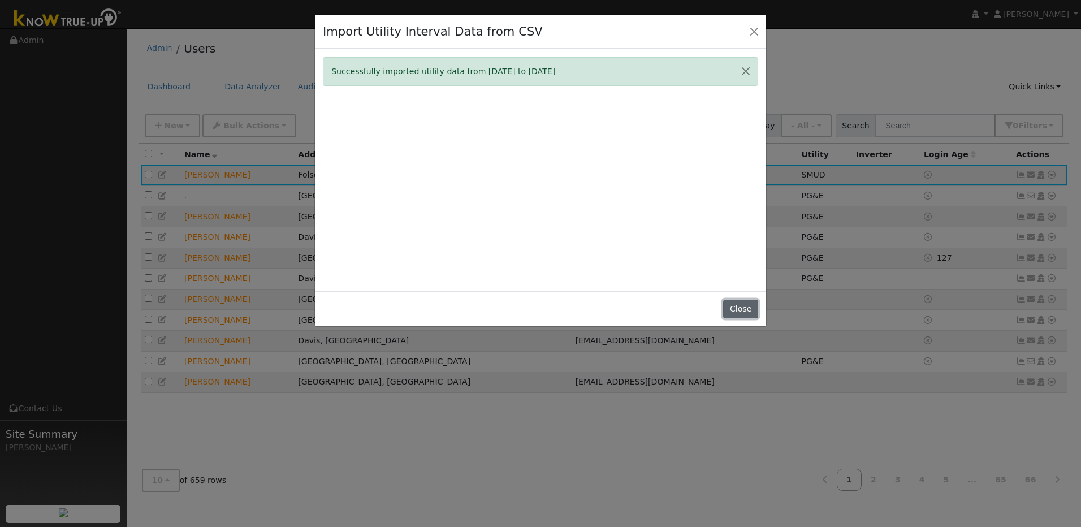
click at [744, 306] on button "Close" at bounding box center [740, 309] width 34 height 19
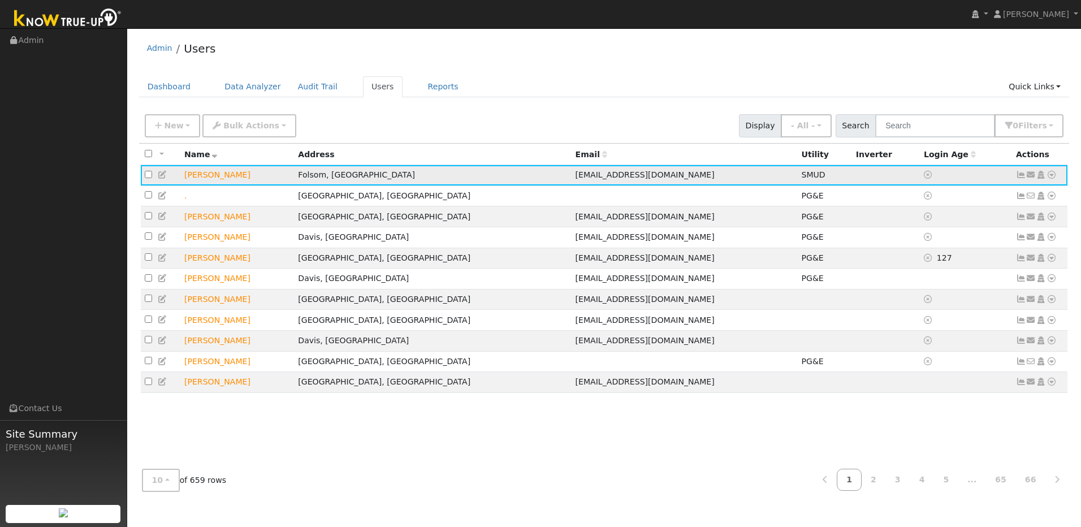
click at [1053, 179] on icon at bounding box center [1051, 175] width 10 height 8
click at [952, 241] on link "Import From CSV" at bounding box center [931, 236] width 83 height 16
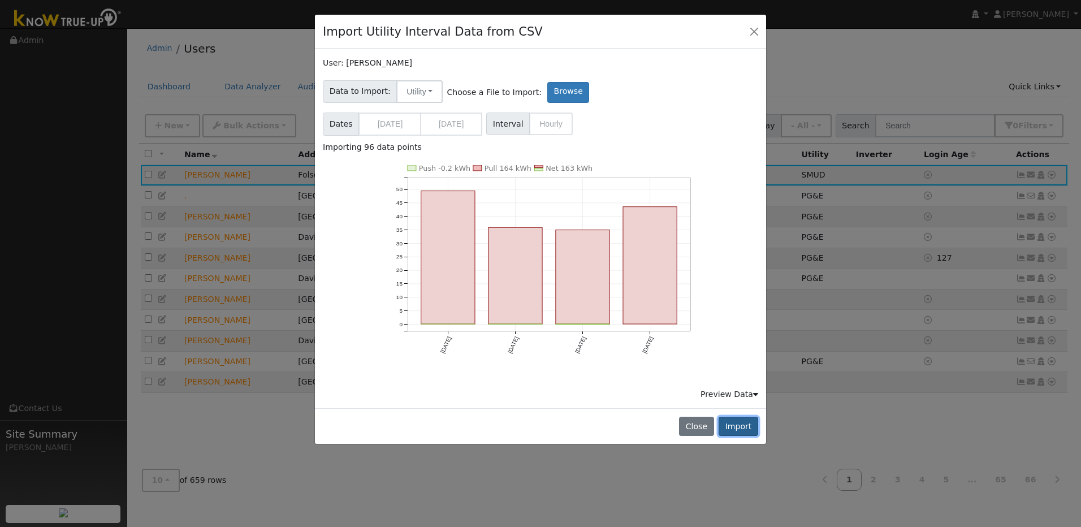
click at [746, 424] on button "Import" at bounding box center [738, 426] width 40 height 19
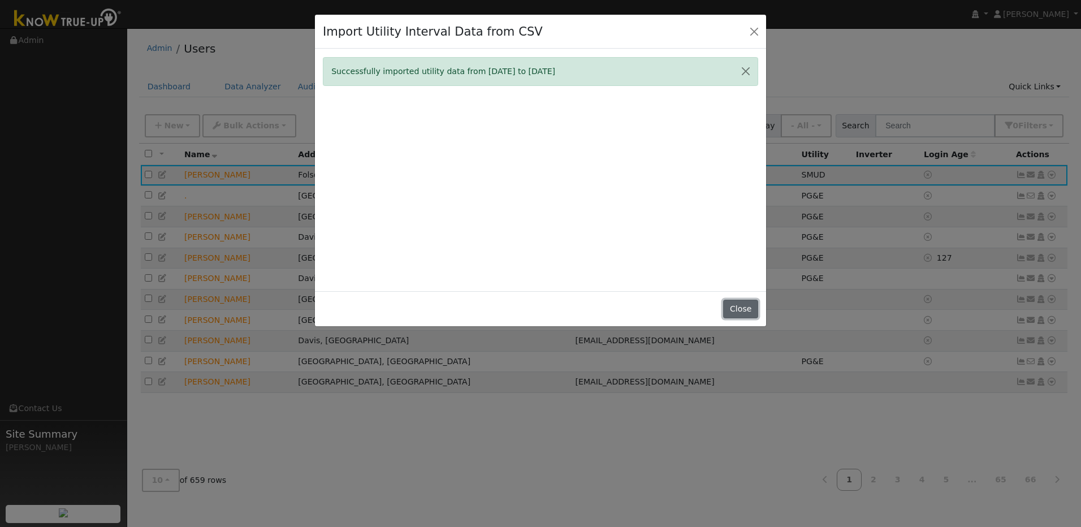
click at [747, 309] on button "Close" at bounding box center [740, 309] width 34 height 19
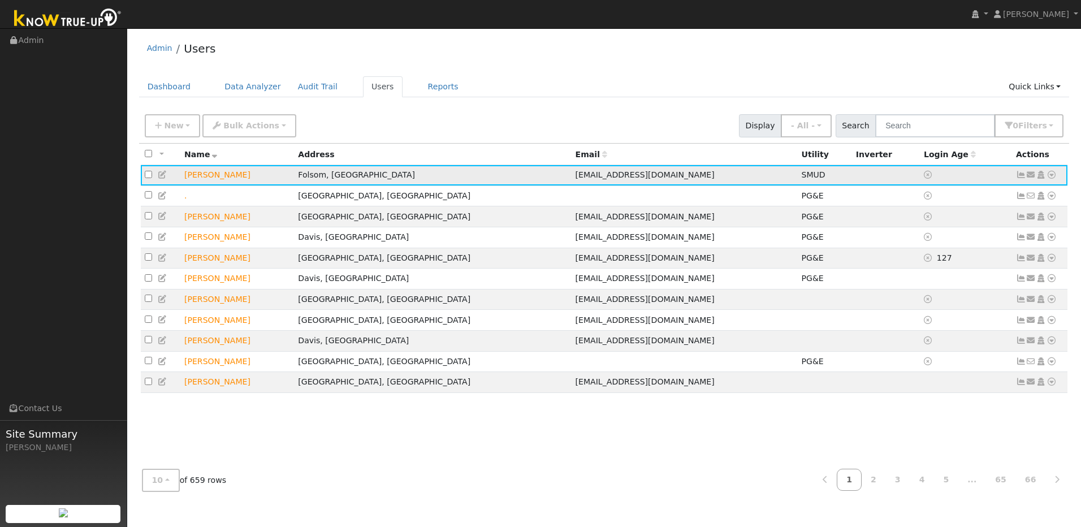
click at [1051, 179] on icon at bounding box center [1051, 175] width 10 height 8
click at [959, 241] on link "Import From CSV" at bounding box center [931, 236] width 83 height 16
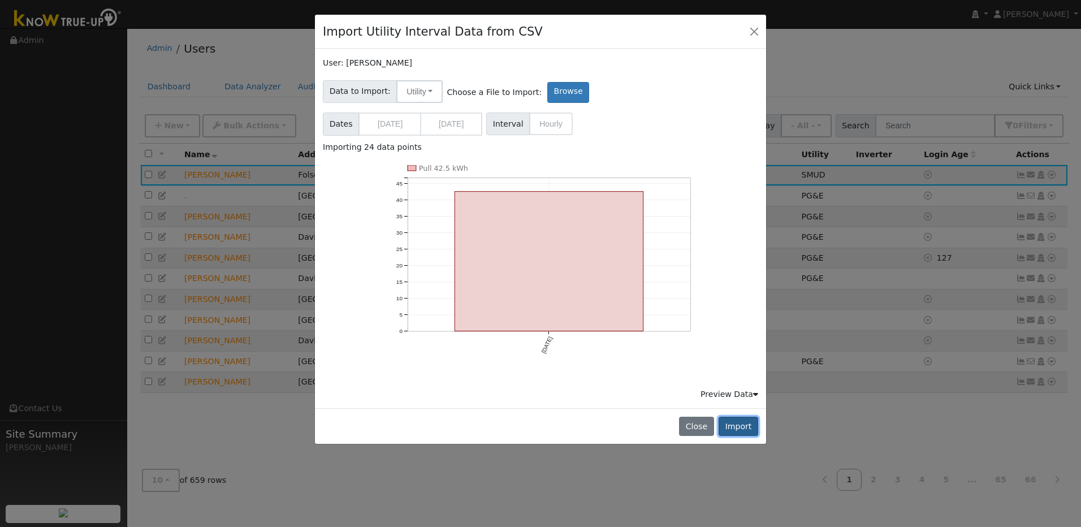
click at [741, 423] on button "Import" at bounding box center [738, 426] width 40 height 19
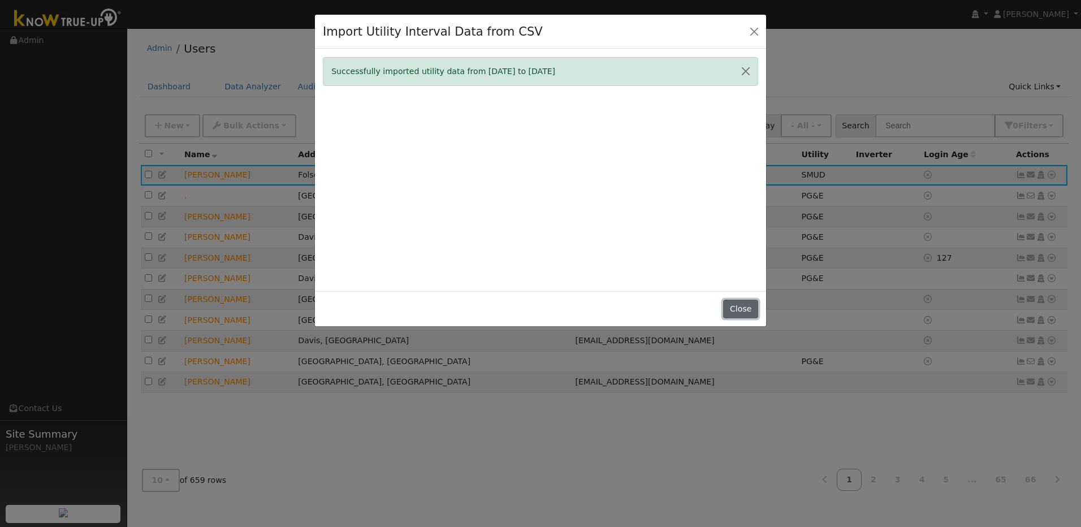
click at [744, 308] on button "Close" at bounding box center [740, 309] width 34 height 19
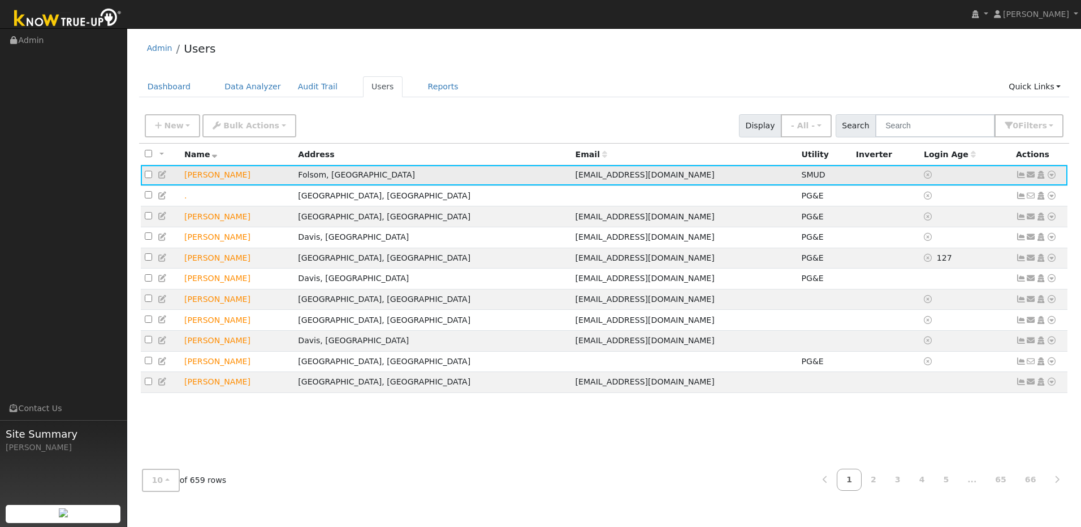
click at [1051, 179] on icon at bounding box center [1051, 175] width 10 height 8
click at [944, 240] on link "Import From CSV" at bounding box center [931, 236] width 83 height 16
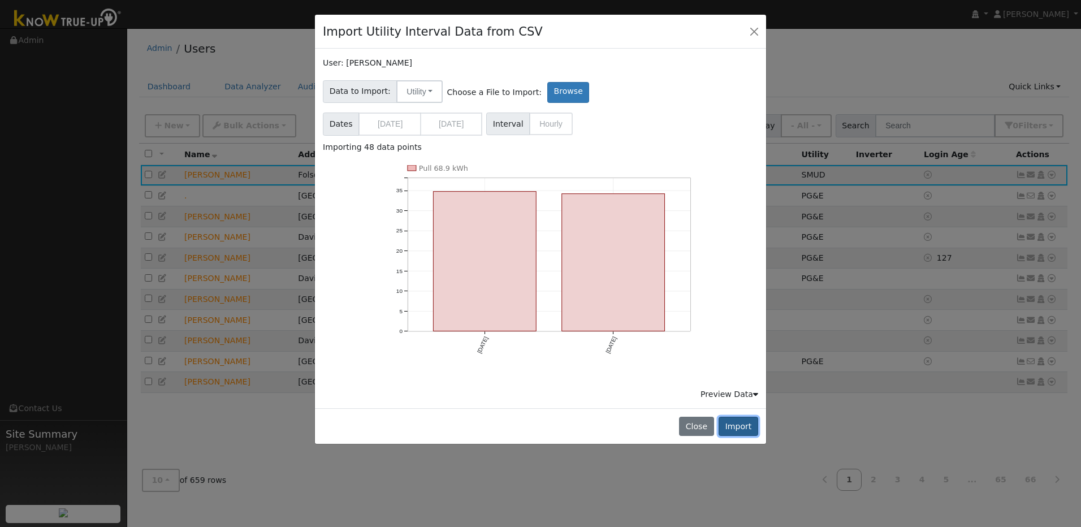
click at [748, 427] on button "Import" at bounding box center [738, 426] width 40 height 19
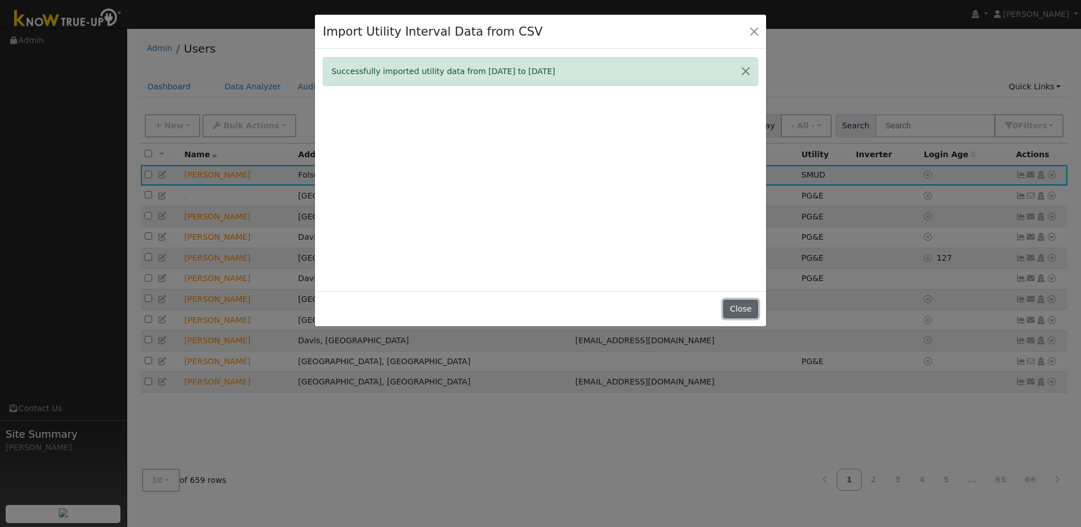
click at [756, 310] on button "Close" at bounding box center [740, 309] width 34 height 19
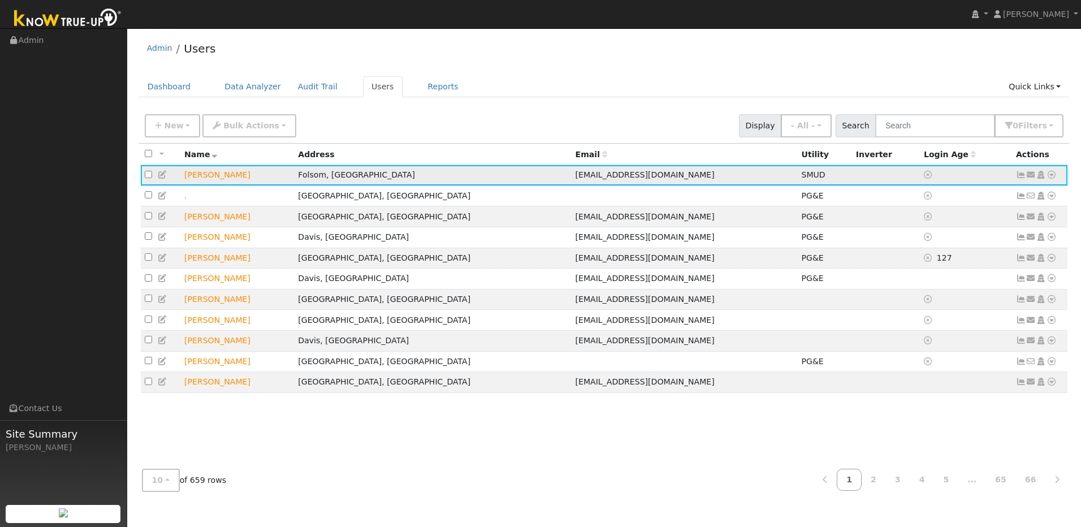
click at [1054, 175] on icon at bounding box center [1051, 175] width 10 height 8
click at [964, 238] on link "Import From CSV" at bounding box center [931, 236] width 83 height 16
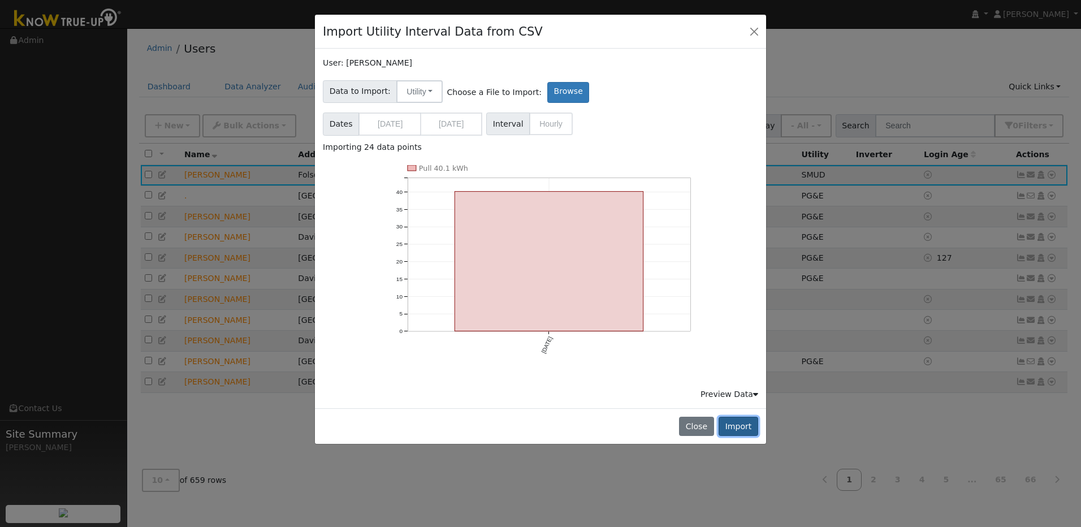
click at [756, 421] on button "Import" at bounding box center [738, 426] width 40 height 19
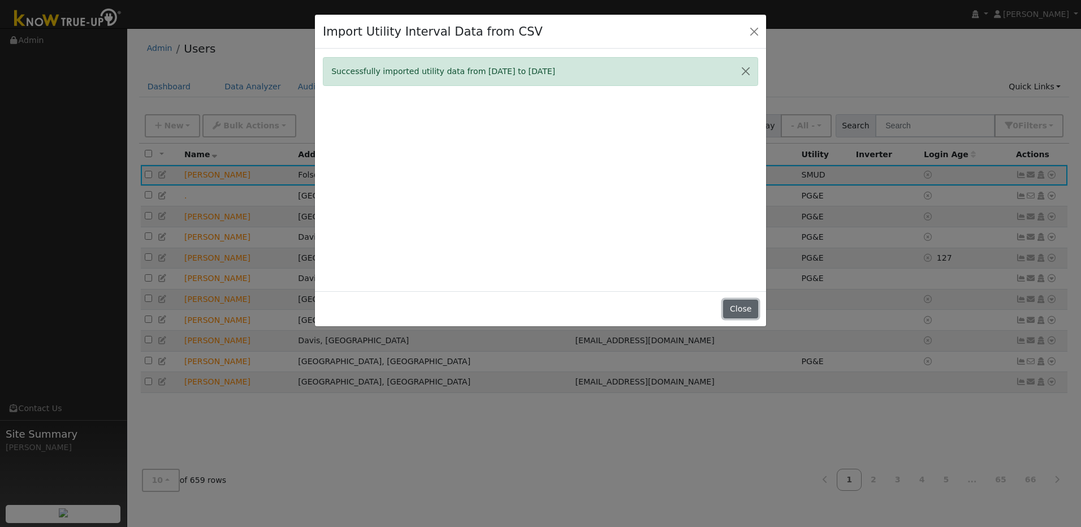
click at [745, 315] on button "Close" at bounding box center [740, 309] width 34 height 19
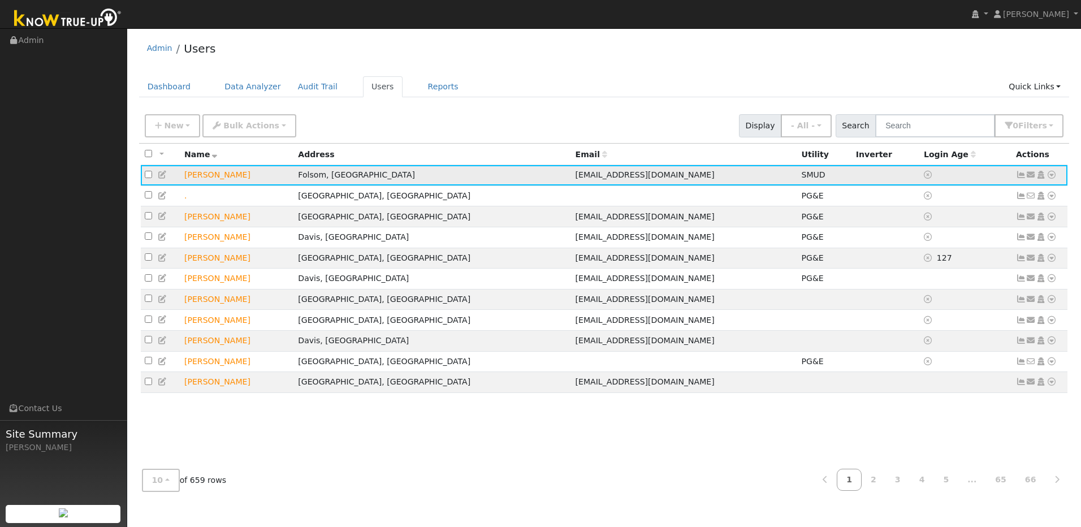
click at [1053, 176] on icon at bounding box center [1051, 175] width 10 height 8
click at [964, 239] on link "Import From CSV" at bounding box center [931, 236] width 83 height 16
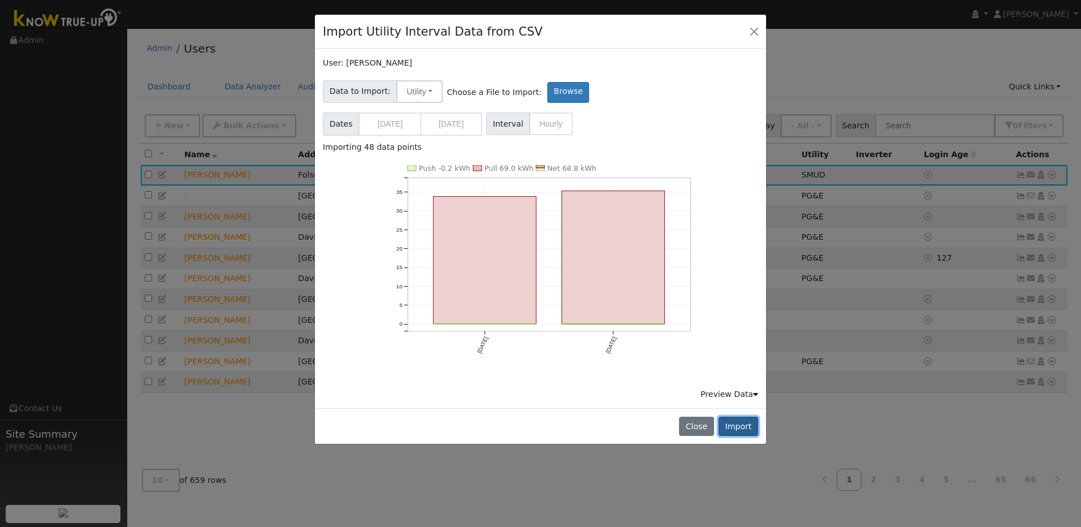
click at [741, 425] on button "Import" at bounding box center [738, 426] width 40 height 19
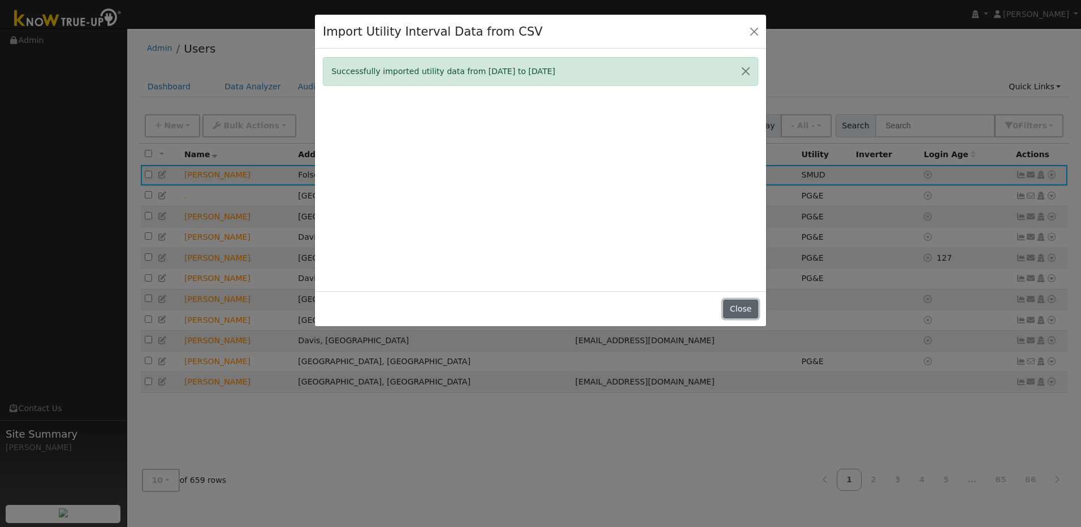
click at [730, 310] on button "Close" at bounding box center [740, 309] width 34 height 19
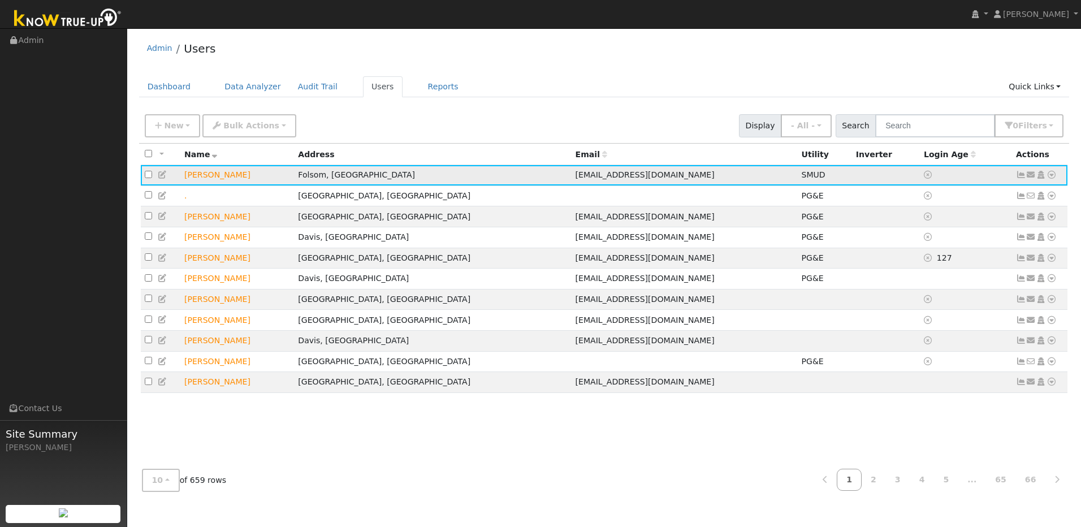
click at [1051, 181] on link at bounding box center [1051, 175] width 10 height 12
click at [933, 243] on link "Import From CSV" at bounding box center [931, 236] width 83 height 16
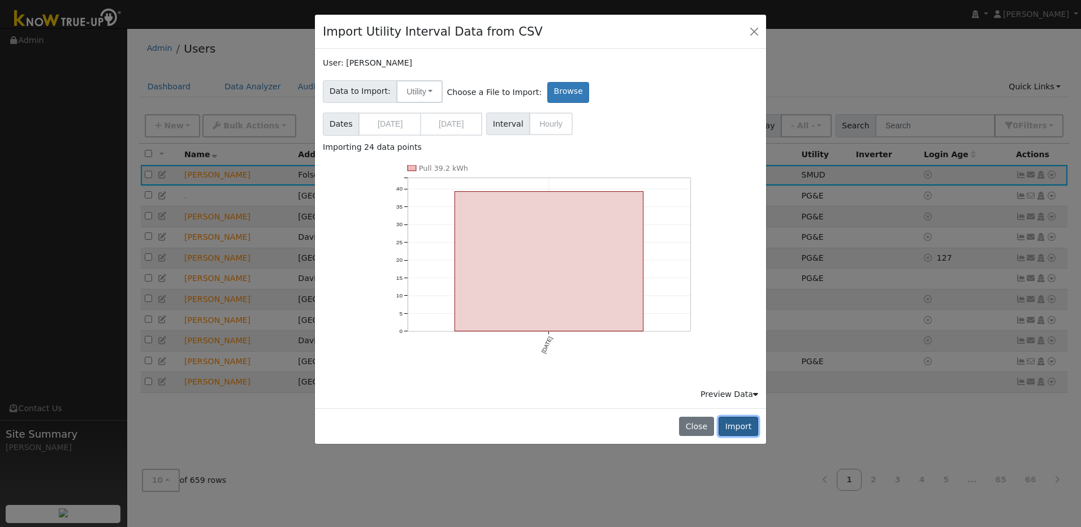
click at [752, 430] on button "Import" at bounding box center [738, 426] width 40 height 19
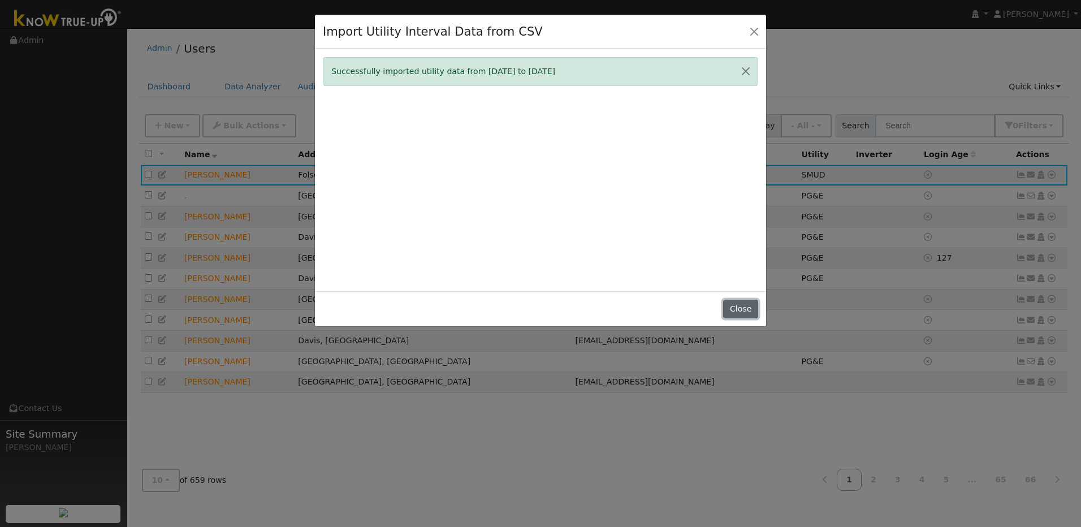
drag, startPoint x: 747, startPoint y: 309, endPoint x: 794, endPoint y: 306, distance: 47.0
click at [748, 309] on button "Close" at bounding box center [740, 309] width 34 height 19
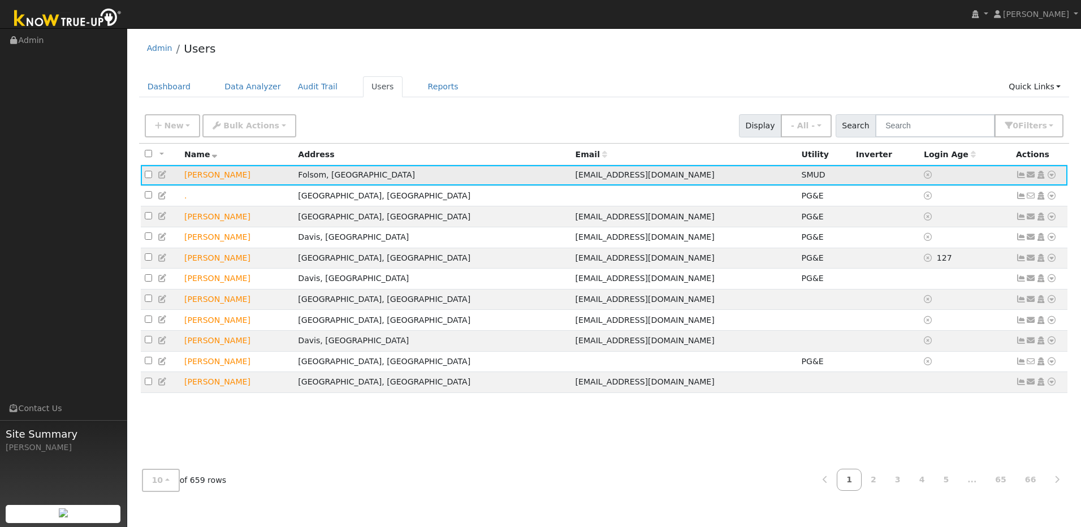
click at [1050, 176] on icon at bounding box center [1051, 175] width 10 height 8
click at [963, 238] on link "Import From CSV" at bounding box center [931, 236] width 83 height 16
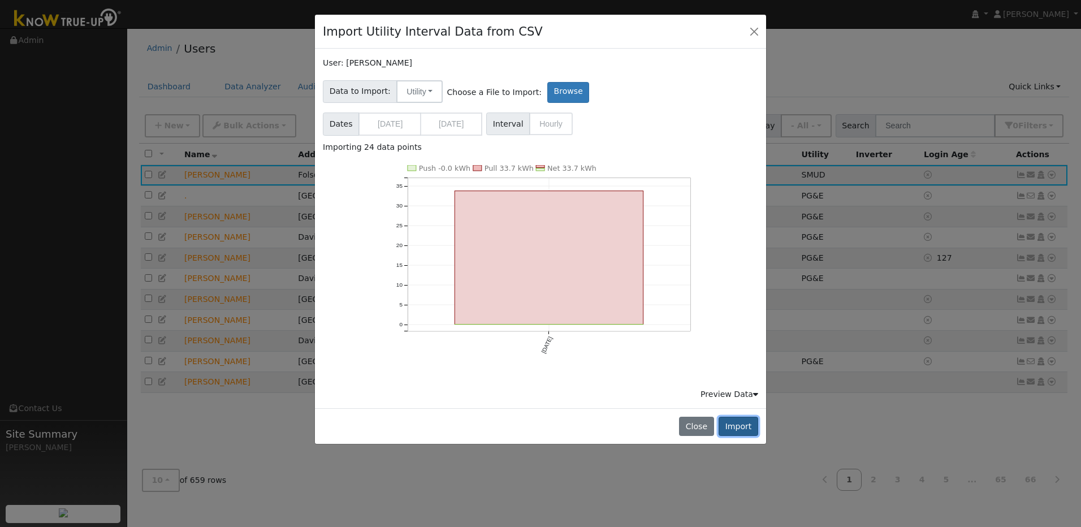
click at [750, 423] on button "Import" at bounding box center [738, 426] width 40 height 19
